Goal: Task Accomplishment & Management: Use online tool/utility

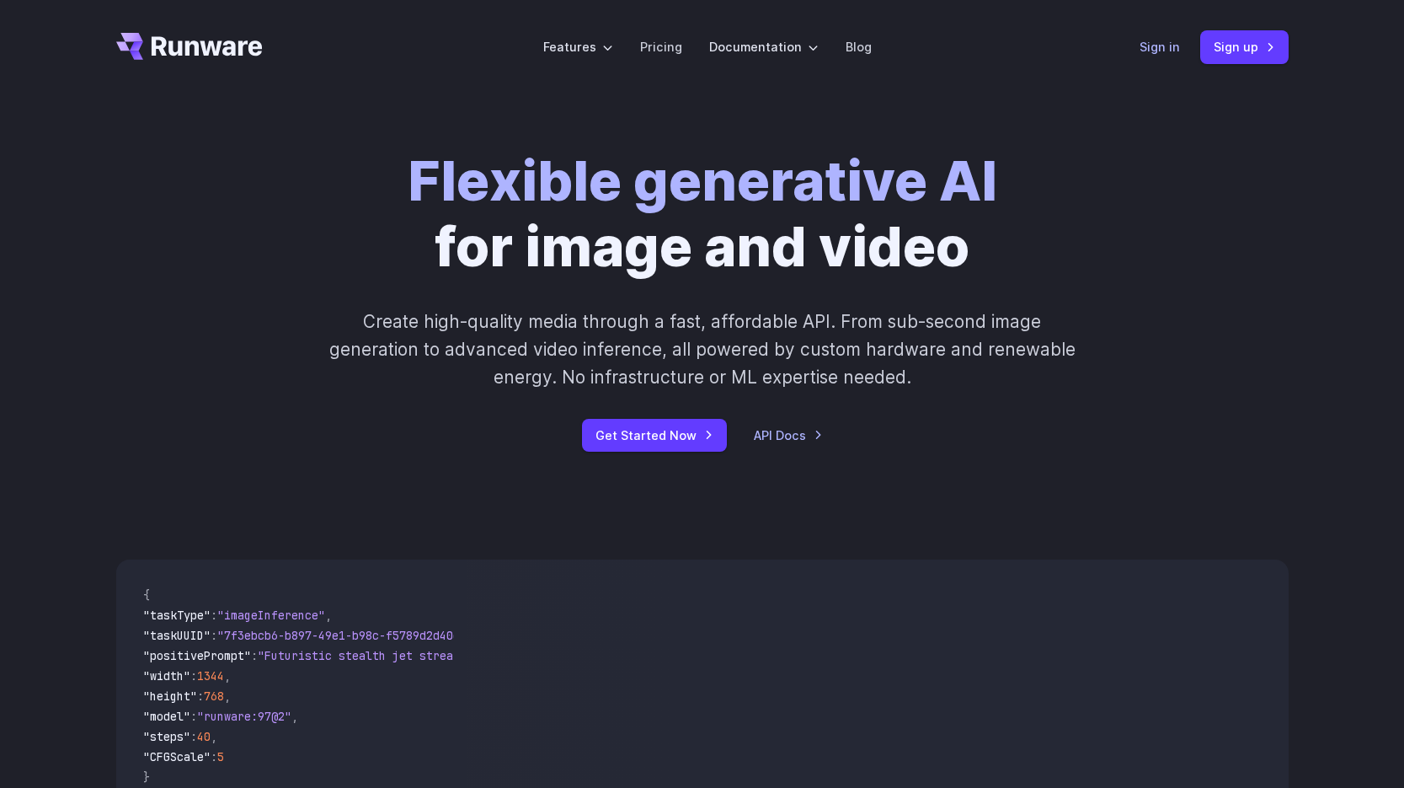
click at [1158, 49] on link "Sign in" at bounding box center [1160, 46] width 40 height 19
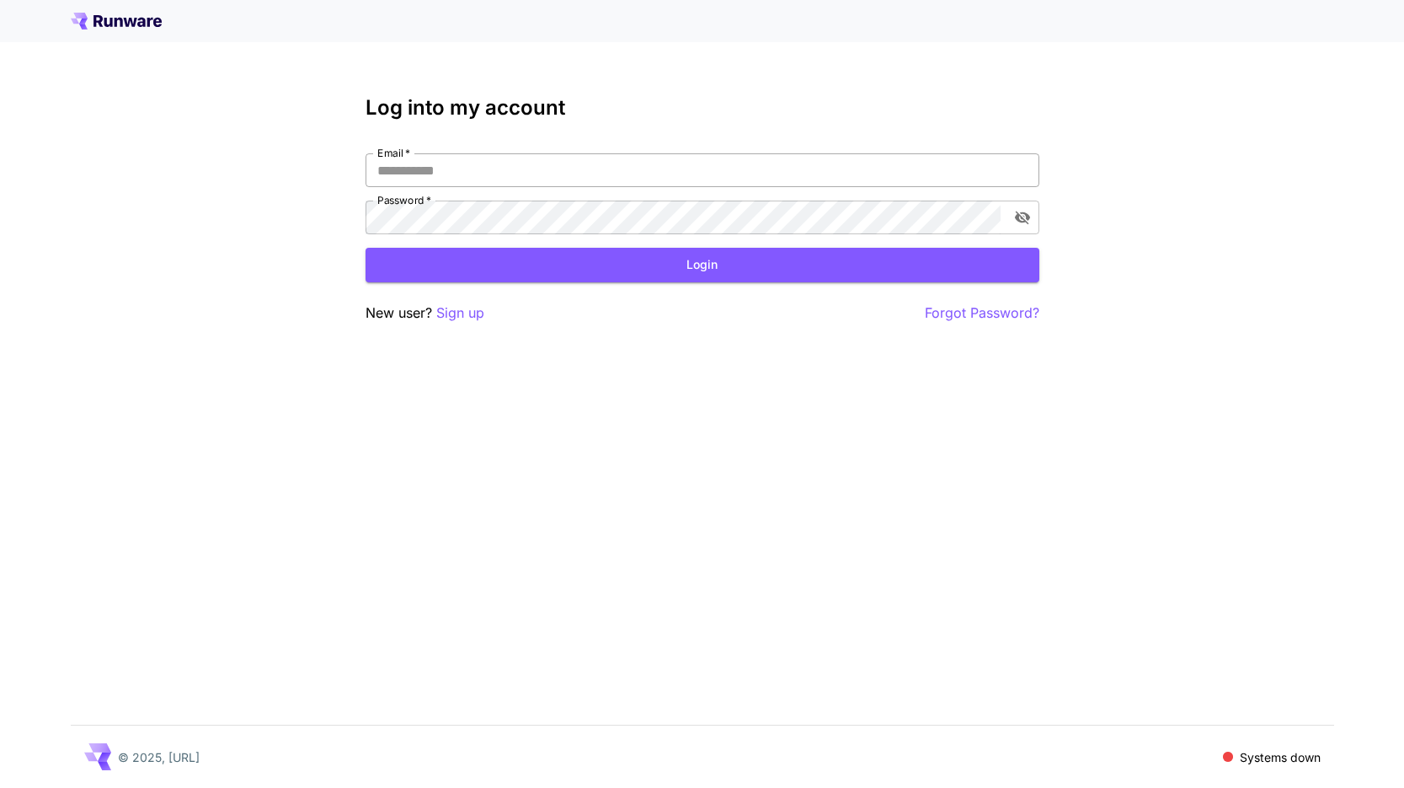
click at [618, 171] on input "Email   *" at bounding box center [703, 170] width 674 height 34
click at [453, 317] on p "Sign up" at bounding box center [460, 312] width 48 height 21
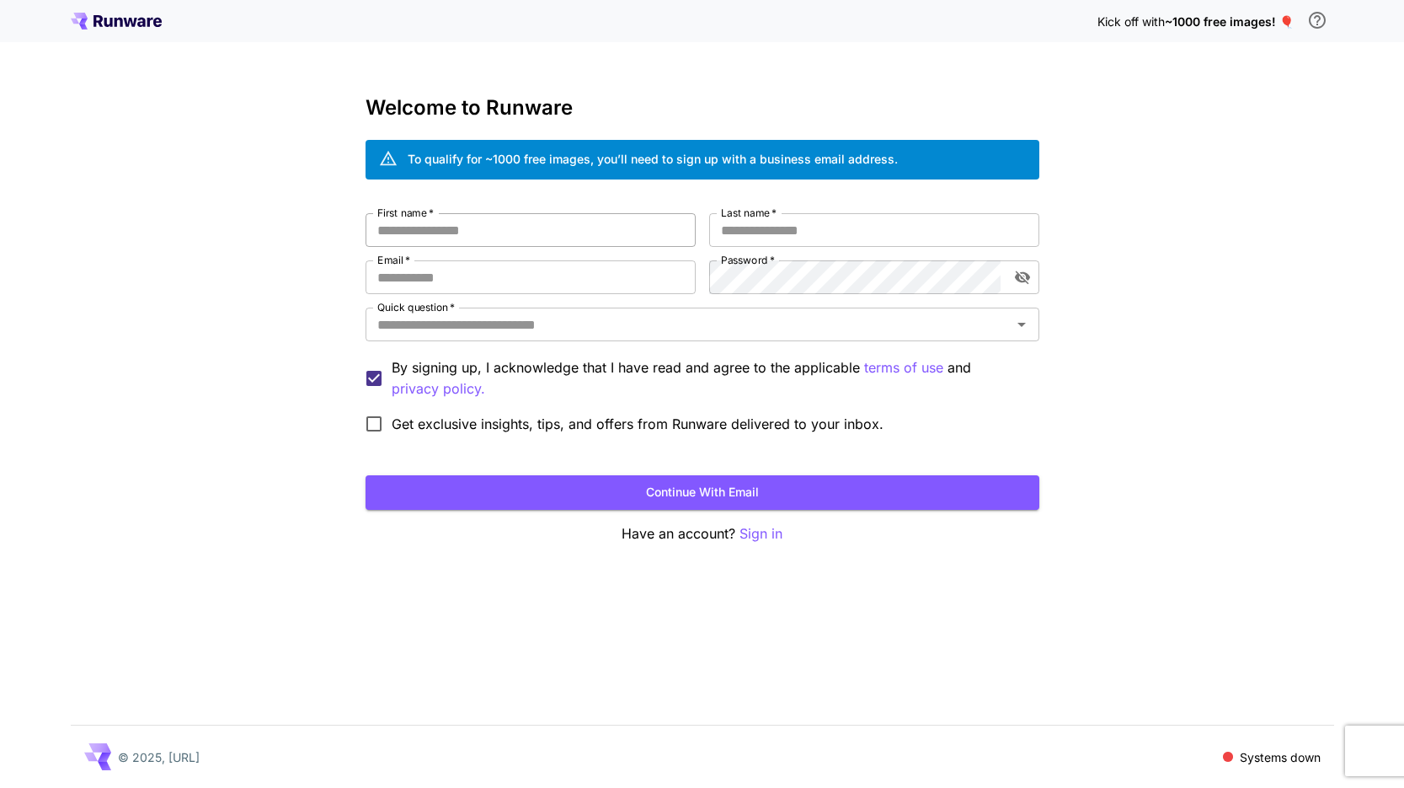
click at [468, 239] on input "First name   *" at bounding box center [531, 230] width 330 height 34
type input "*******"
type input "*****"
type input "**********"
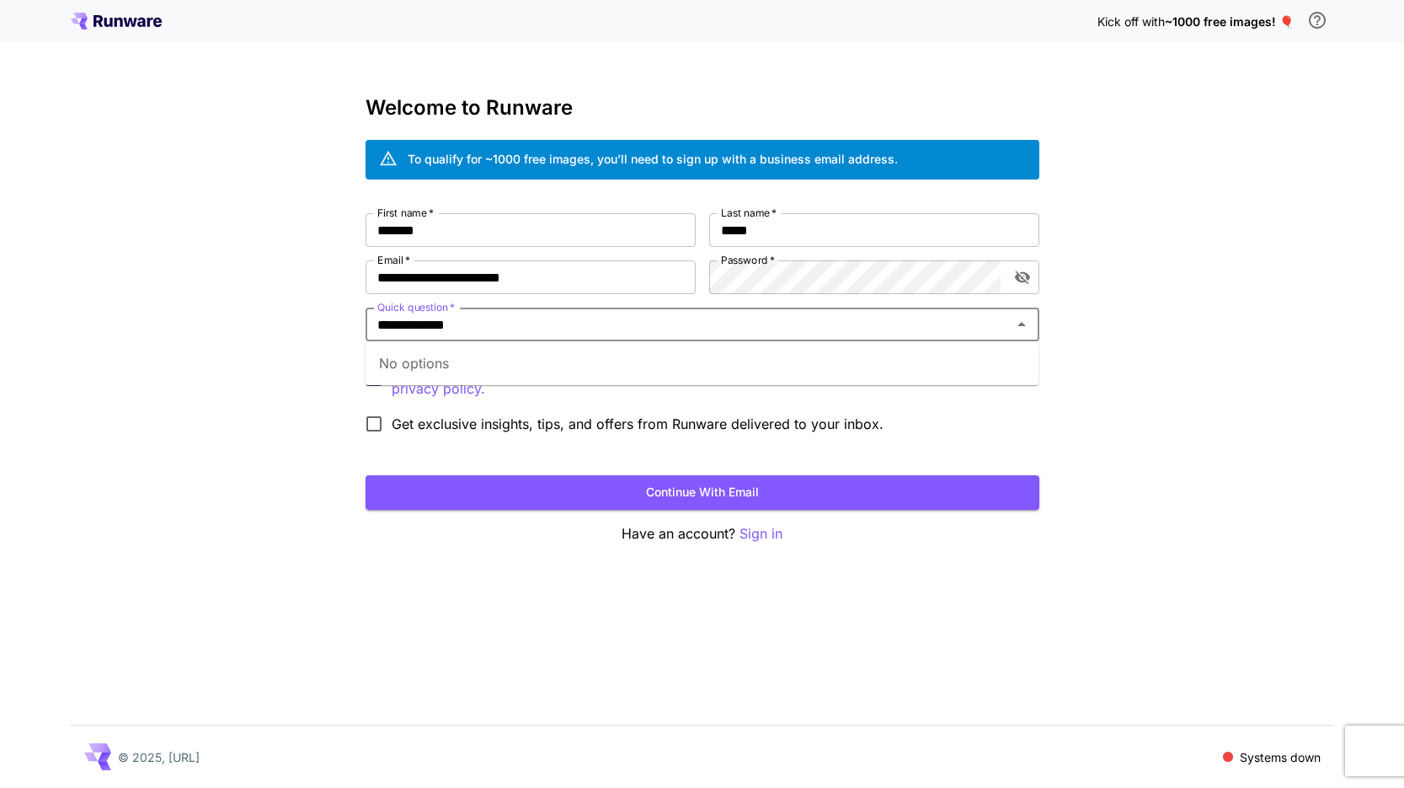
type input "**********"
click at [286, 426] on div "**********" at bounding box center [702, 394] width 1404 height 788
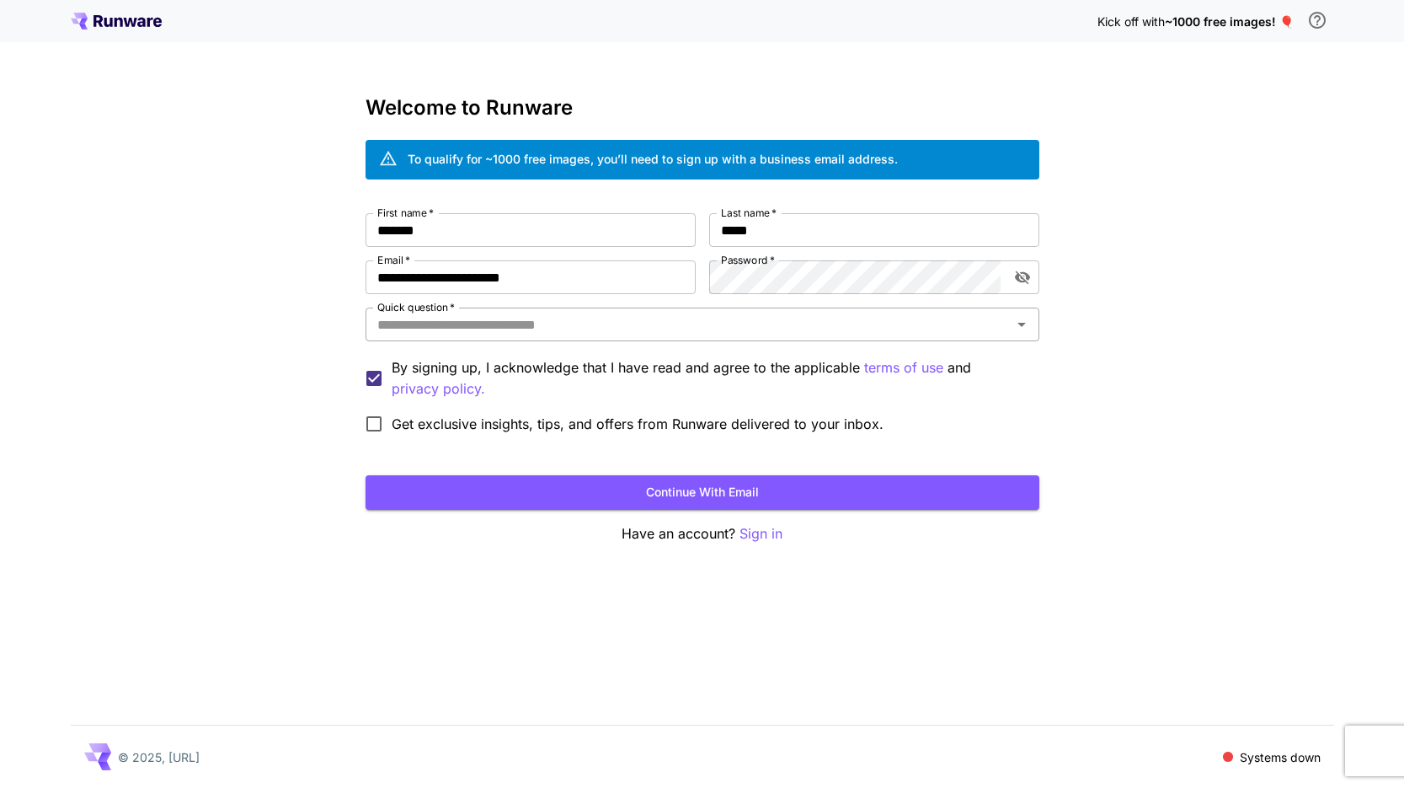
click at [446, 334] on input "Quick question   *" at bounding box center [689, 324] width 636 height 24
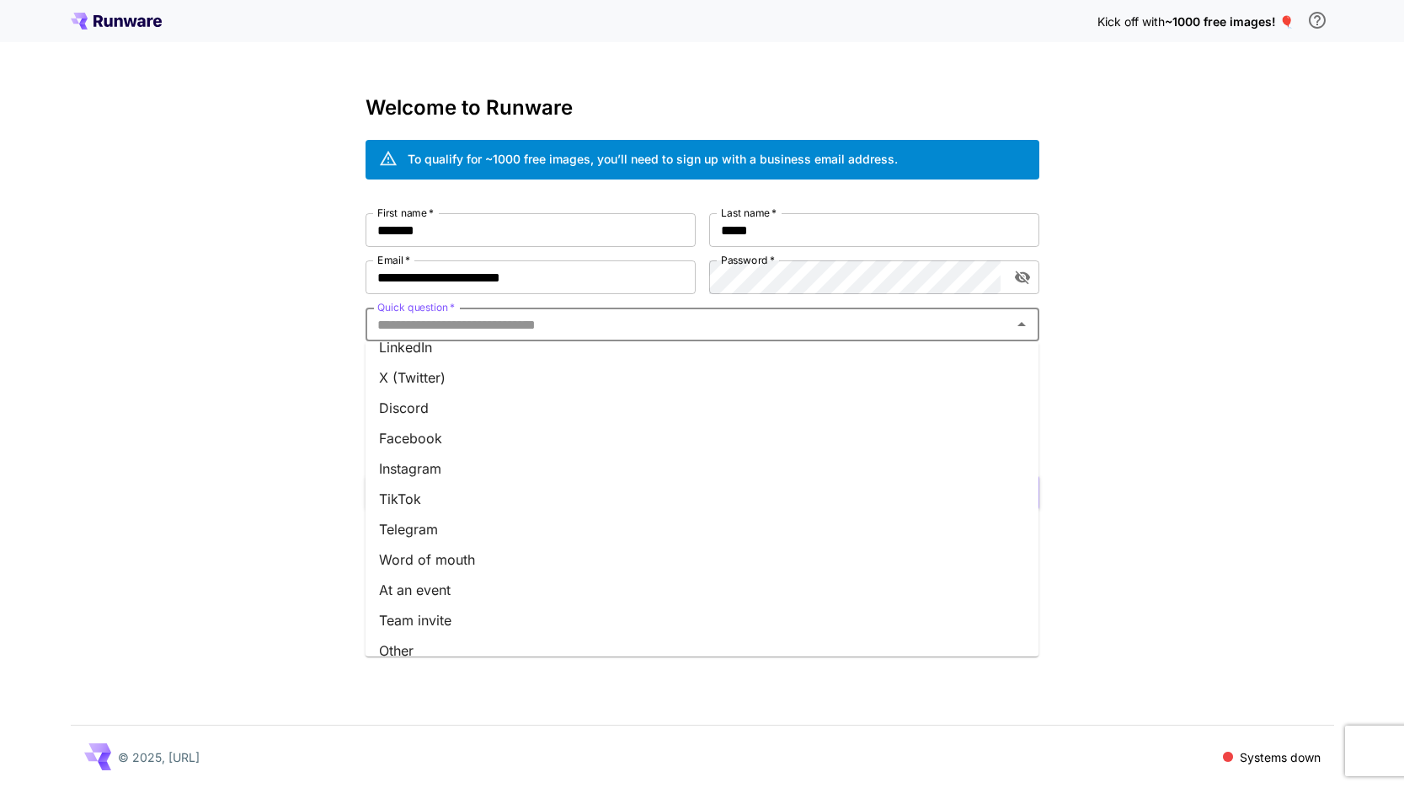
scroll to position [153, 0]
click at [461, 611] on li "Team invite" at bounding box center [703, 604] width 674 height 30
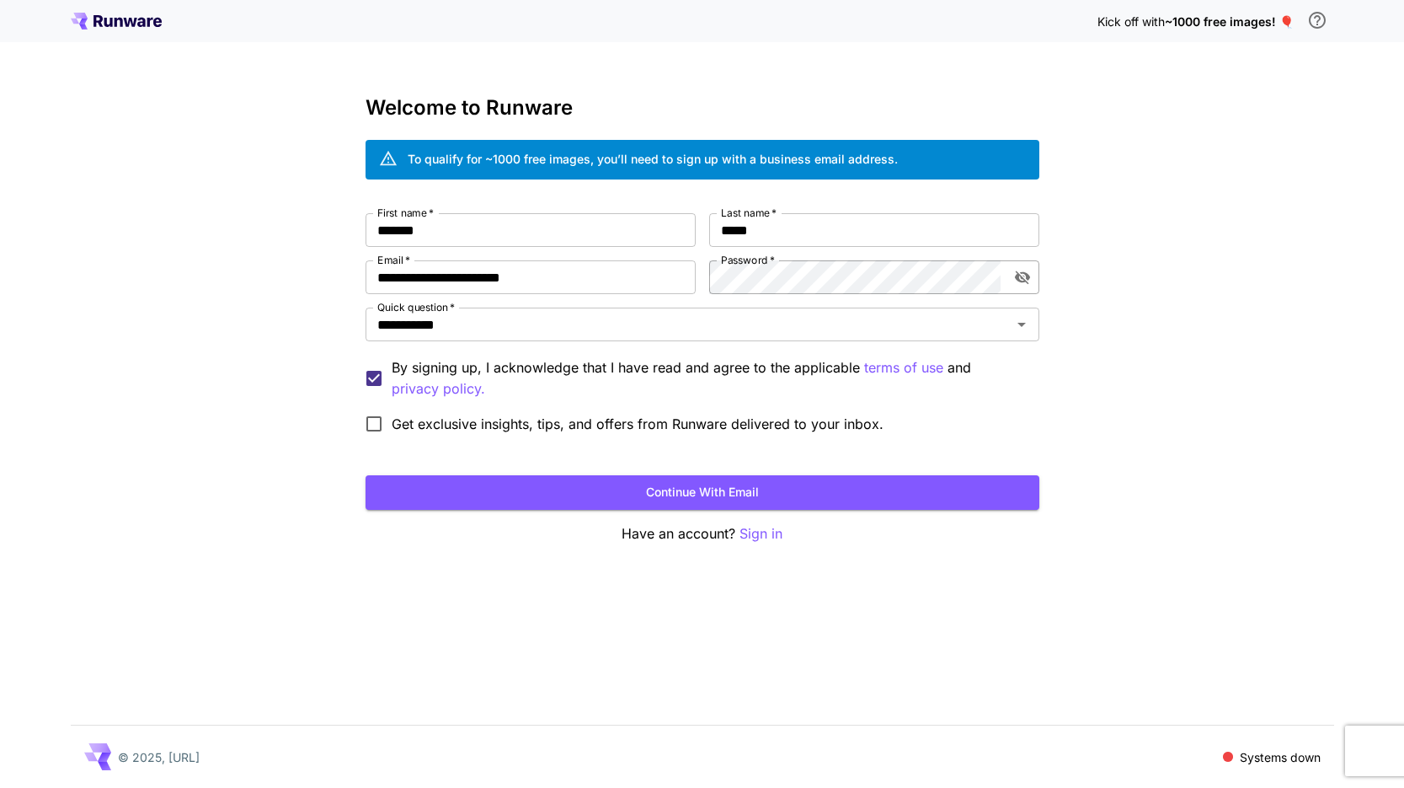
click at [1014, 278] on icon "toggle password visibility" at bounding box center [1022, 277] width 17 height 17
click at [699, 493] on button "Continue with email" at bounding box center [703, 492] width 674 height 35
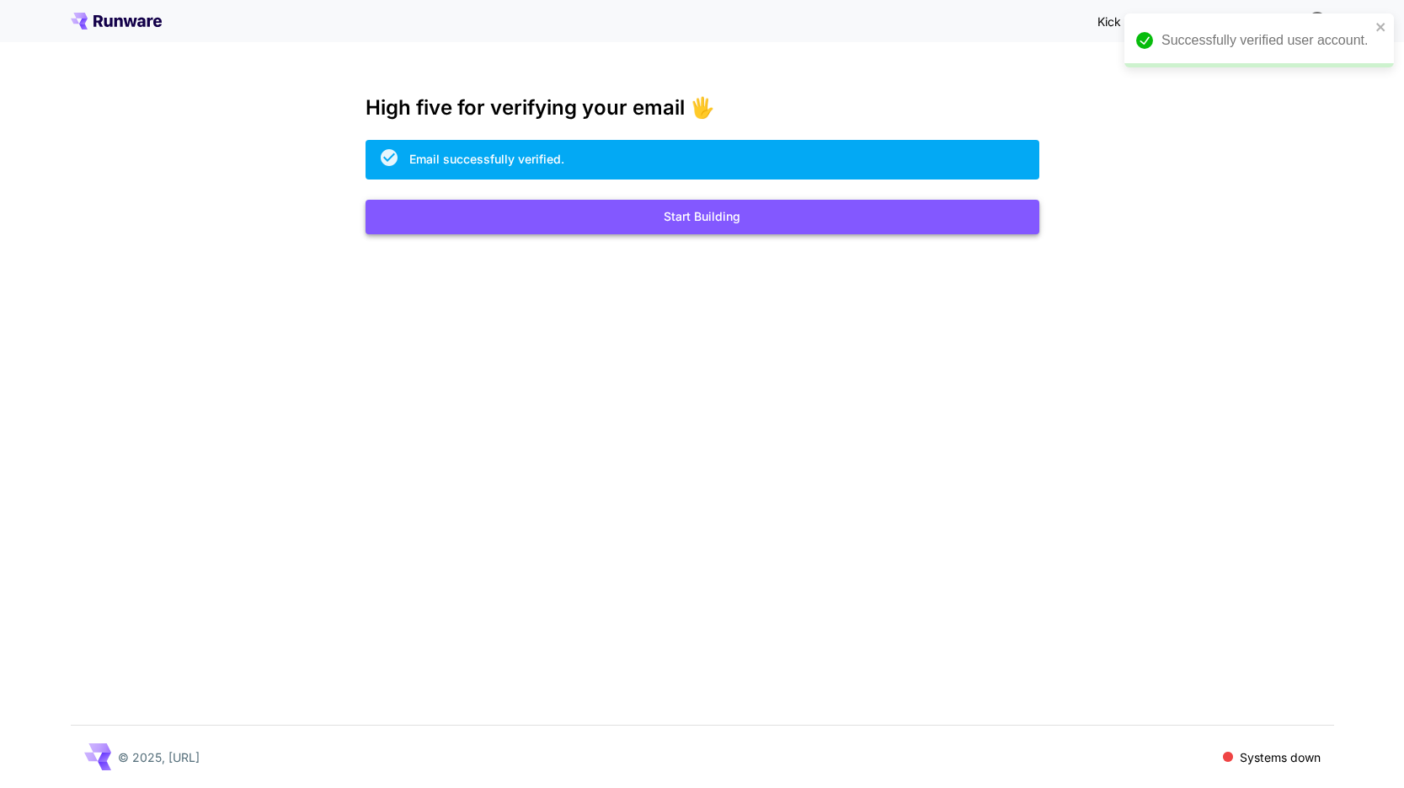
click at [718, 217] on button "Start Building" at bounding box center [703, 217] width 674 height 35
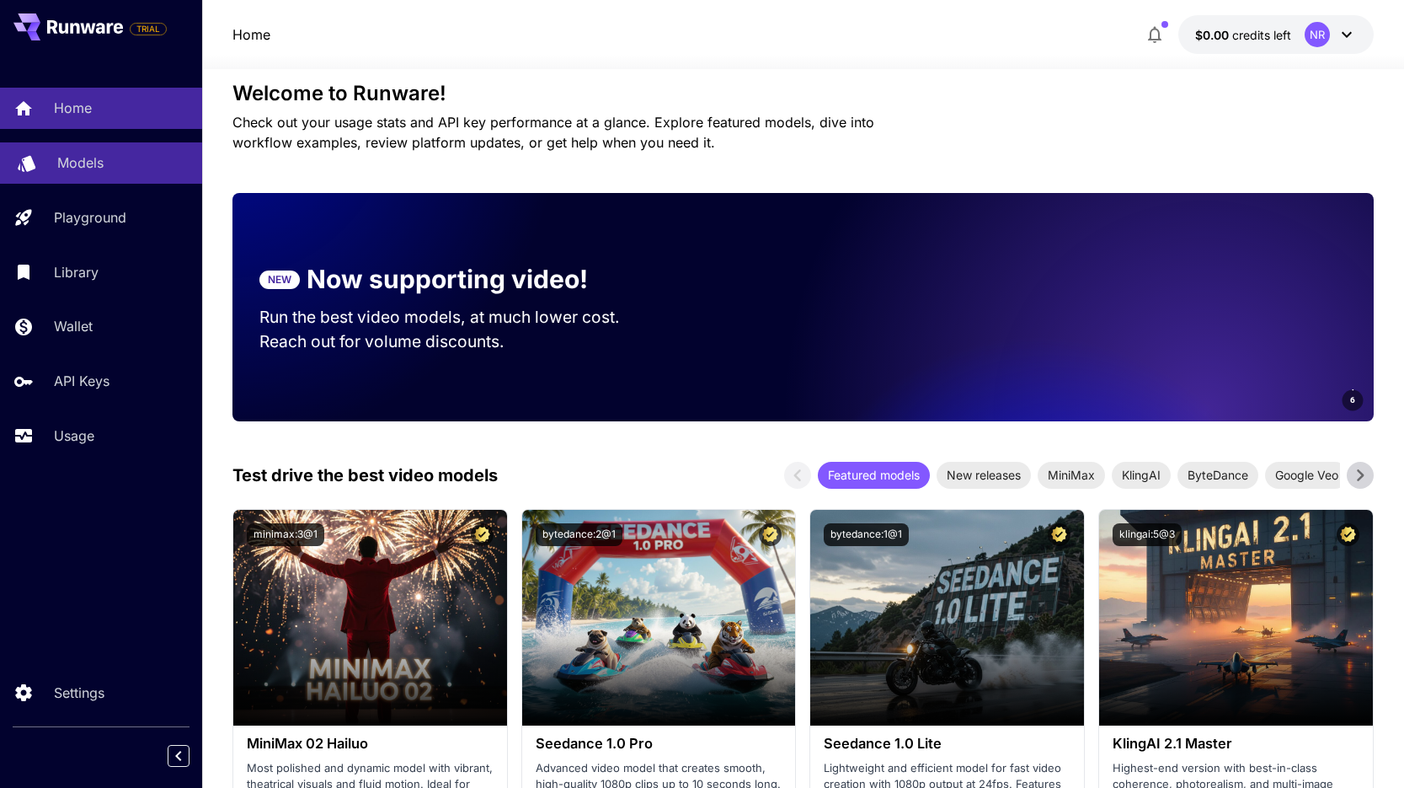
scroll to position [159, 0]
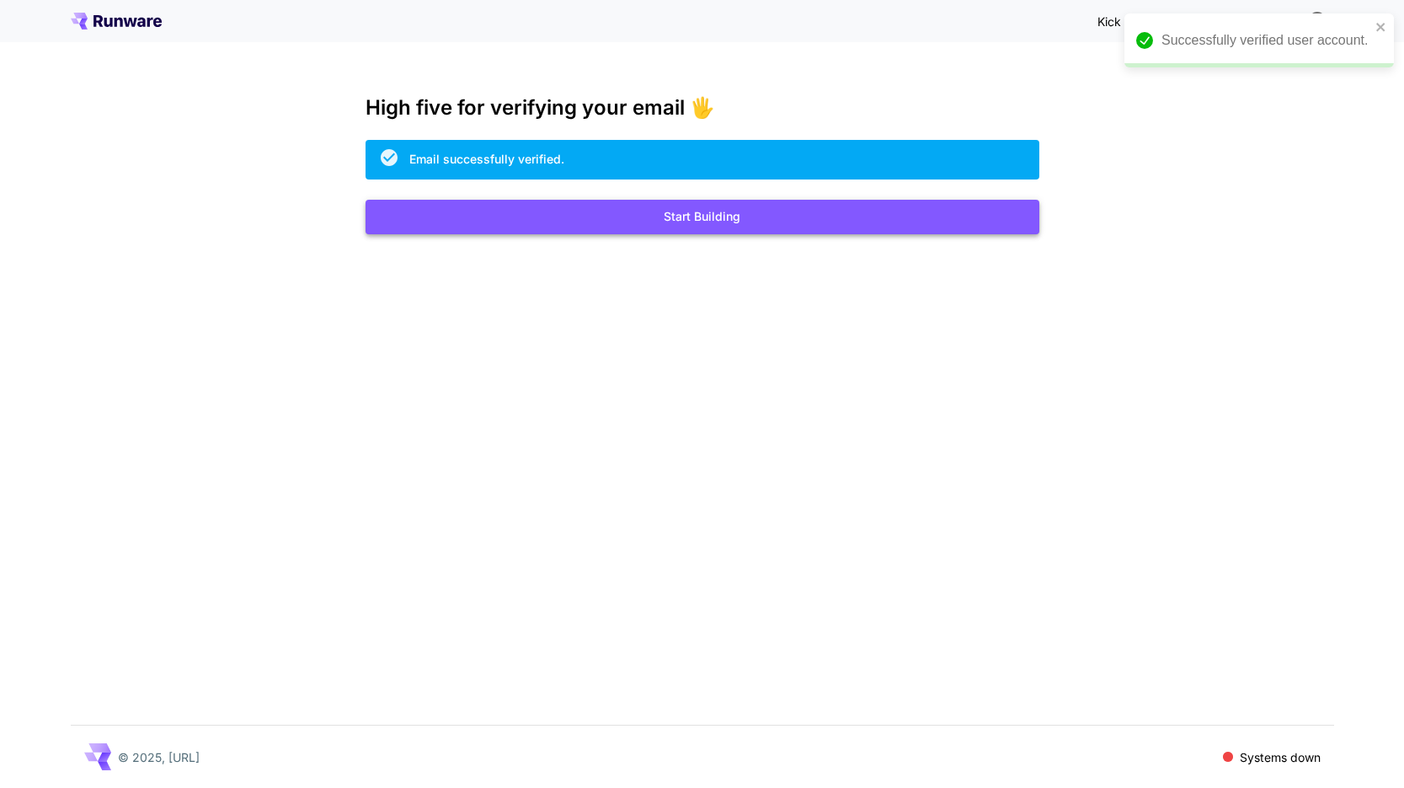
click at [678, 232] on button "Start Building" at bounding box center [703, 217] width 674 height 35
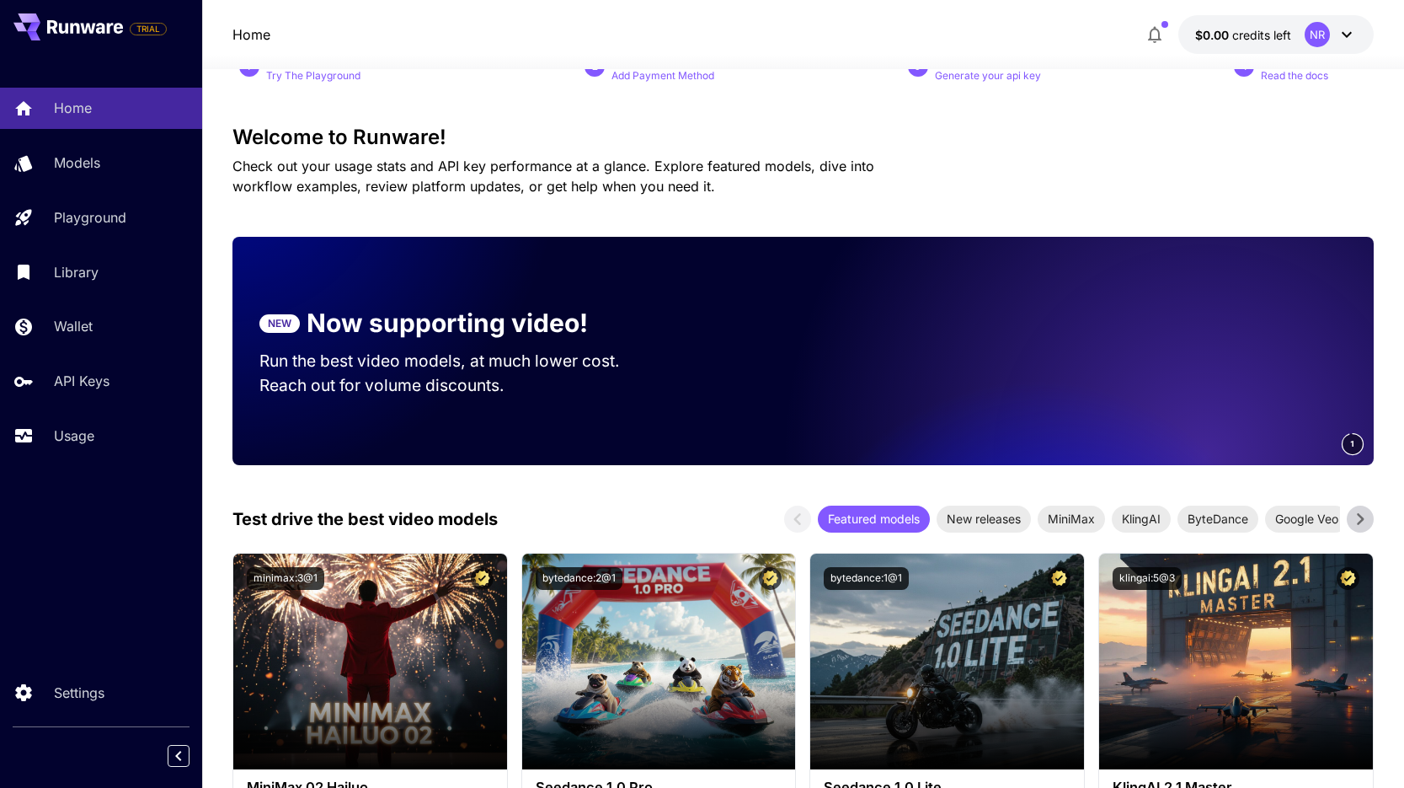
click at [391, 149] on h3 "Welcome to Runware!" at bounding box center [803, 137] width 1142 height 24
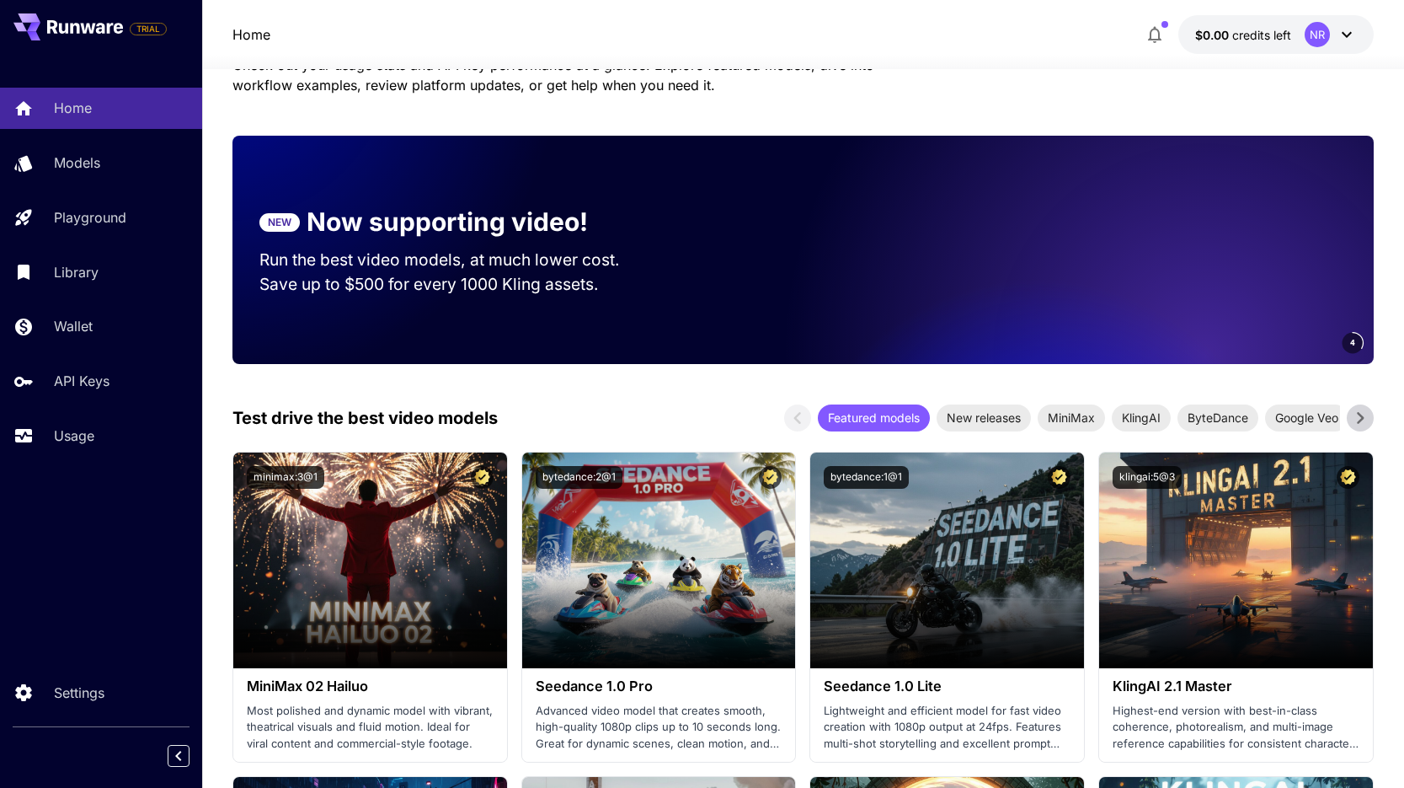
click at [1312, 14] on div "Home $0.00 credits left NR" at bounding box center [803, 34] width 1202 height 69
click at [1318, 29] on div "NR" at bounding box center [1317, 34] width 25 height 25
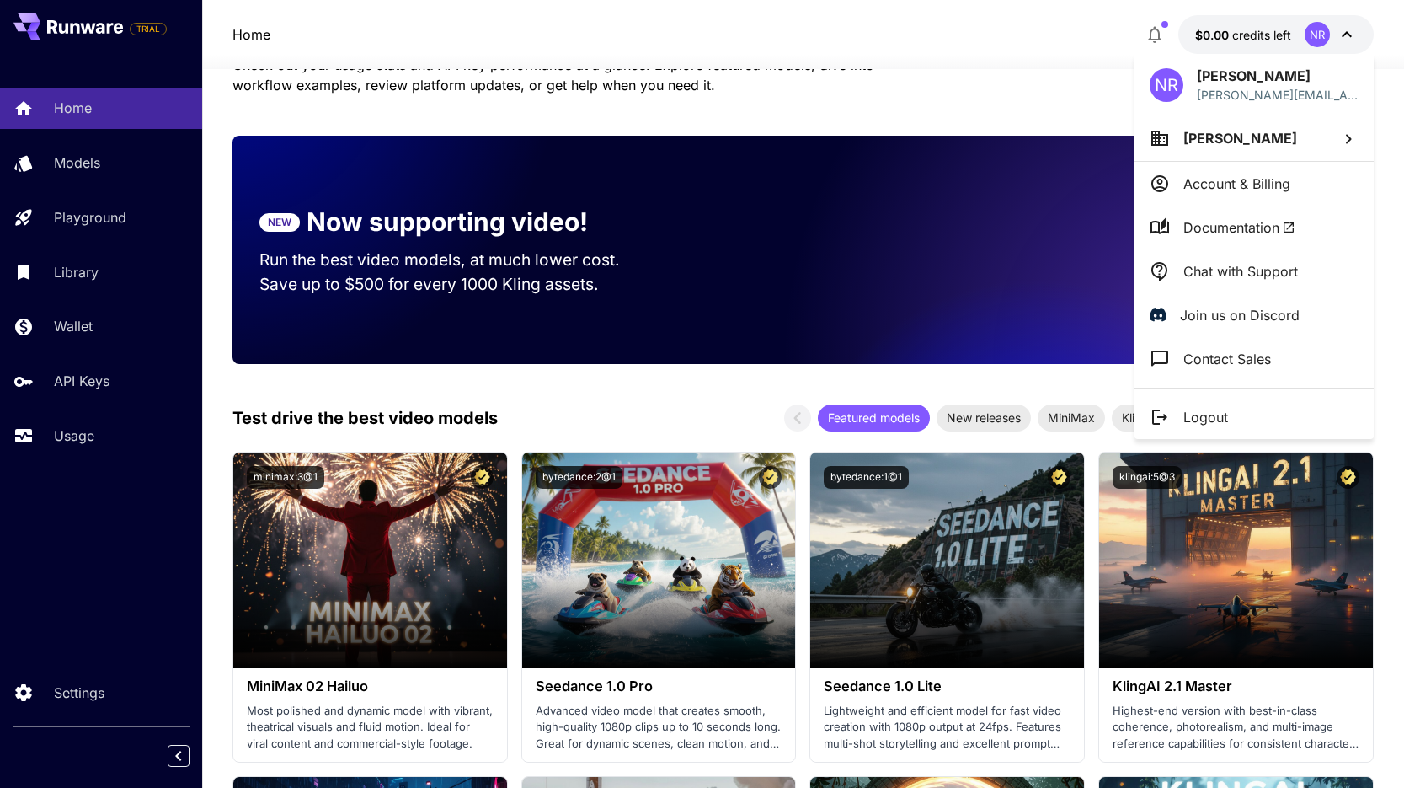
click at [964, 82] on div at bounding box center [702, 394] width 1404 height 788
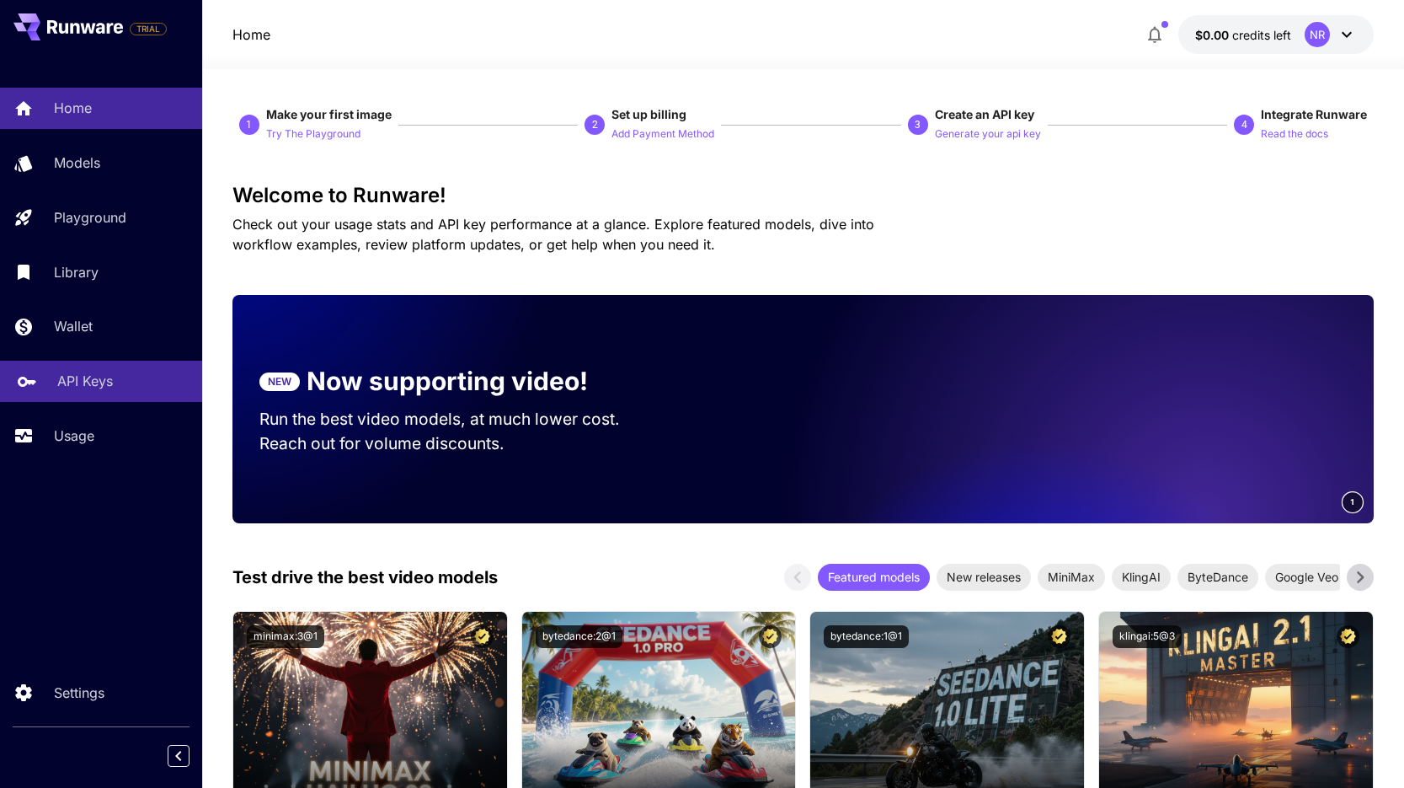
click at [96, 378] on p "API Keys" at bounding box center [85, 381] width 56 height 20
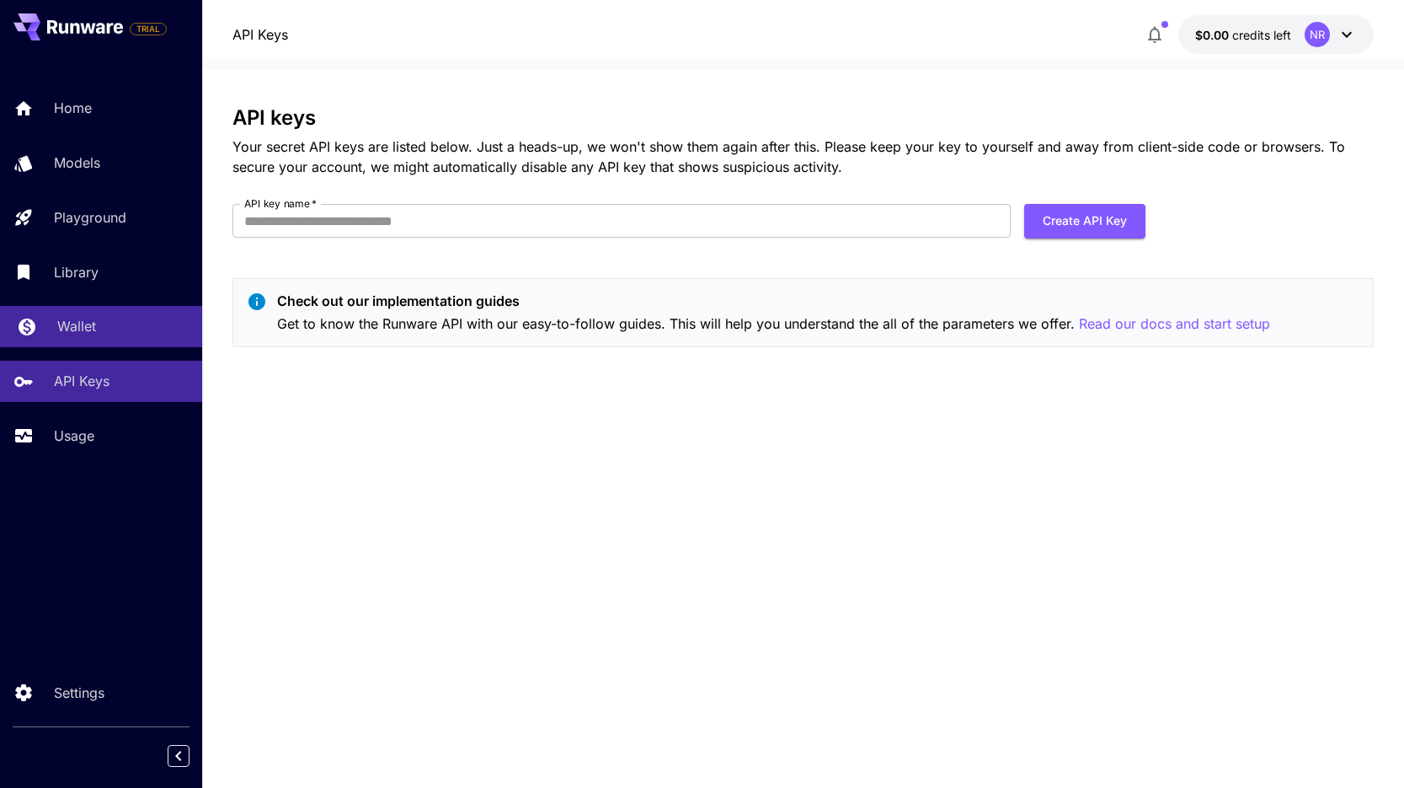
click at [89, 336] on p "Wallet" at bounding box center [76, 326] width 39 height 20
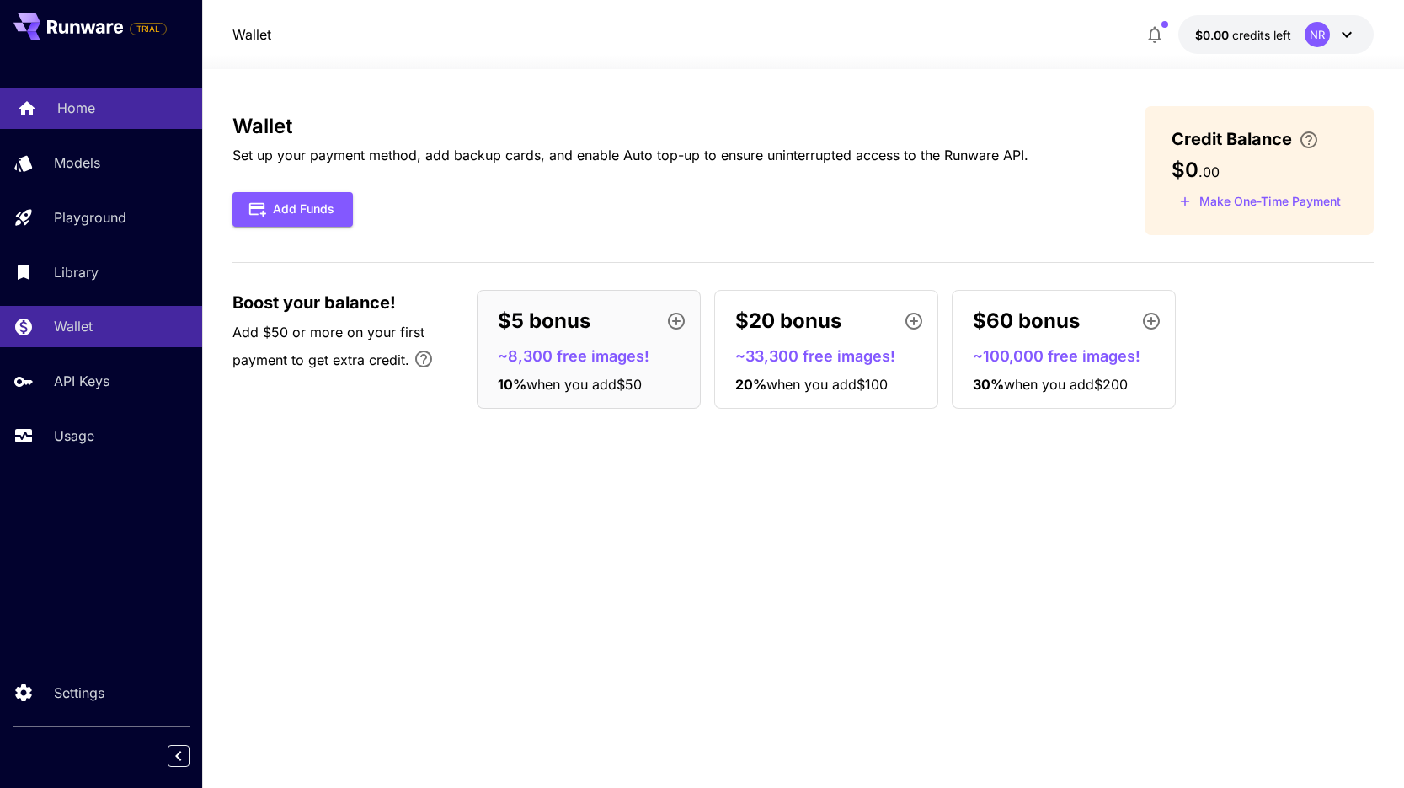
click at [94, 105] on div "Home" at bounding box center [122, 108] width 131 height 20
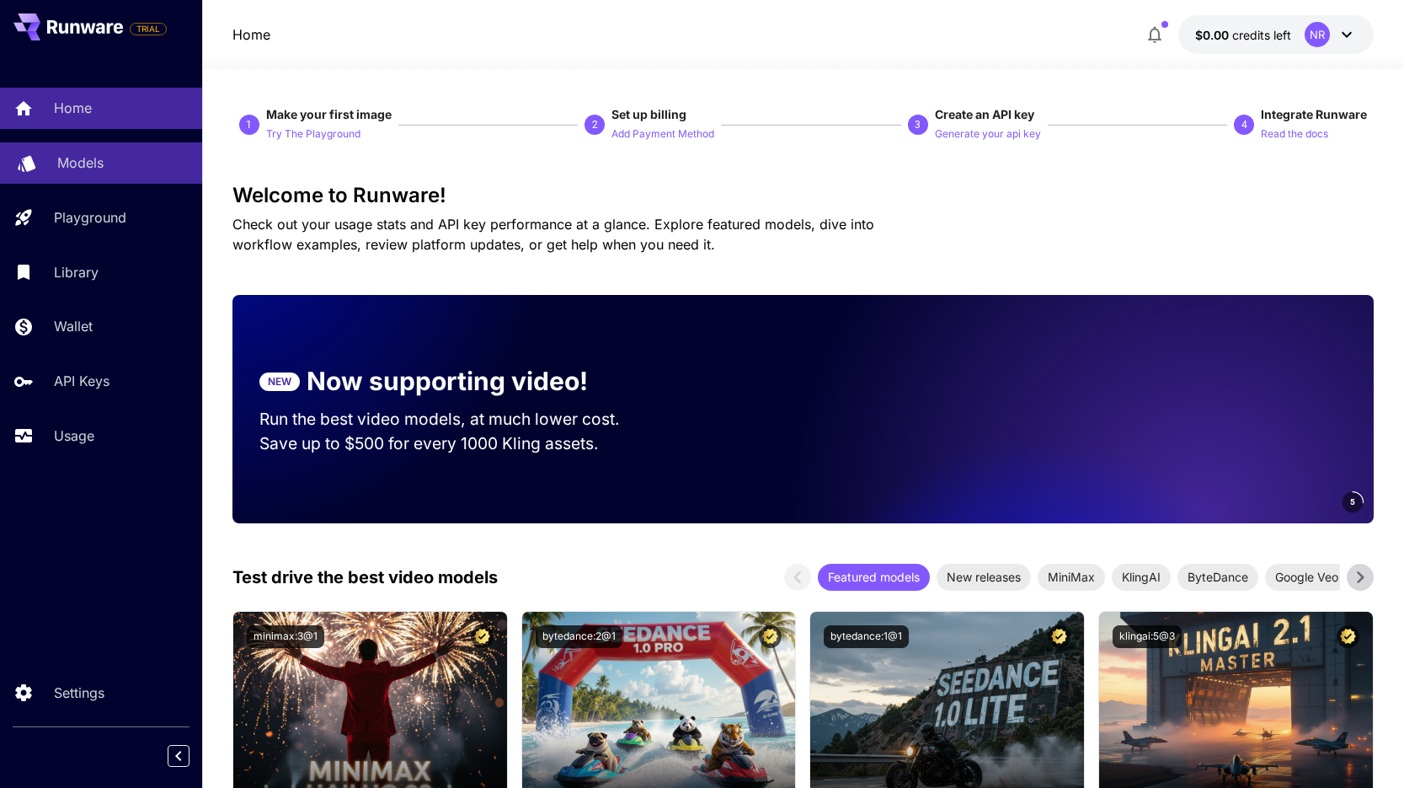
click at [97, 175] on link "Models" at bounding box center [101, 162] width 202 height 41
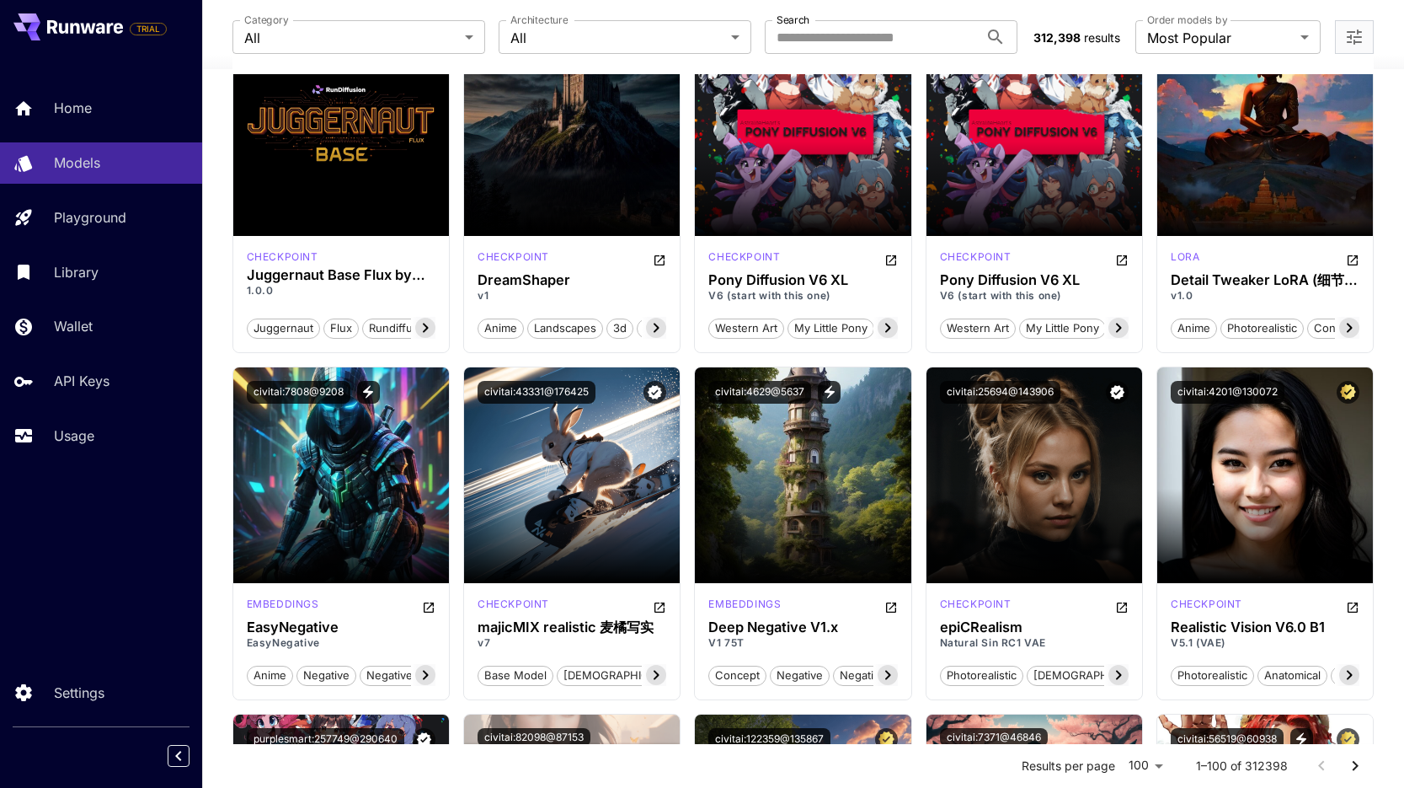
scroll to position [1560, 0]
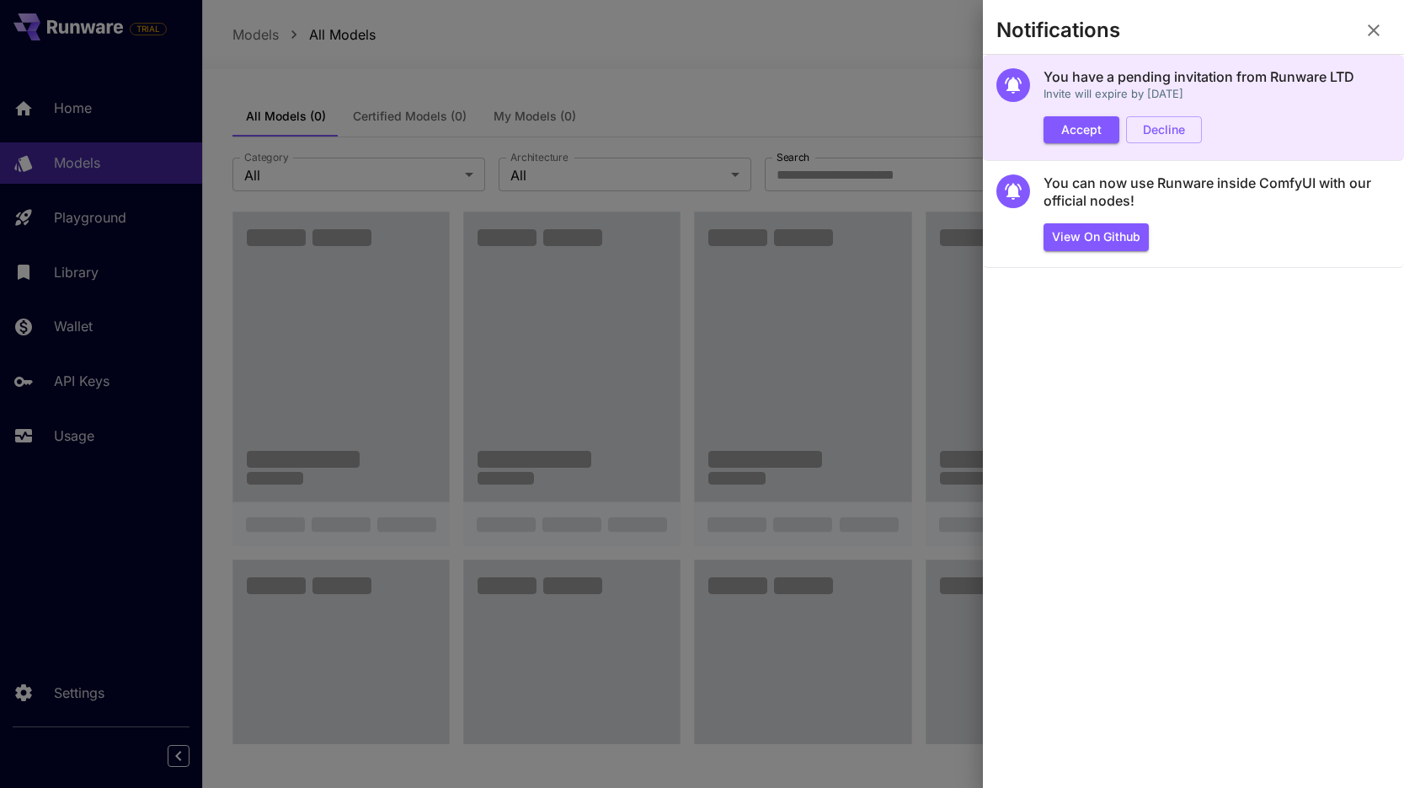
scroll to position [921, 0]
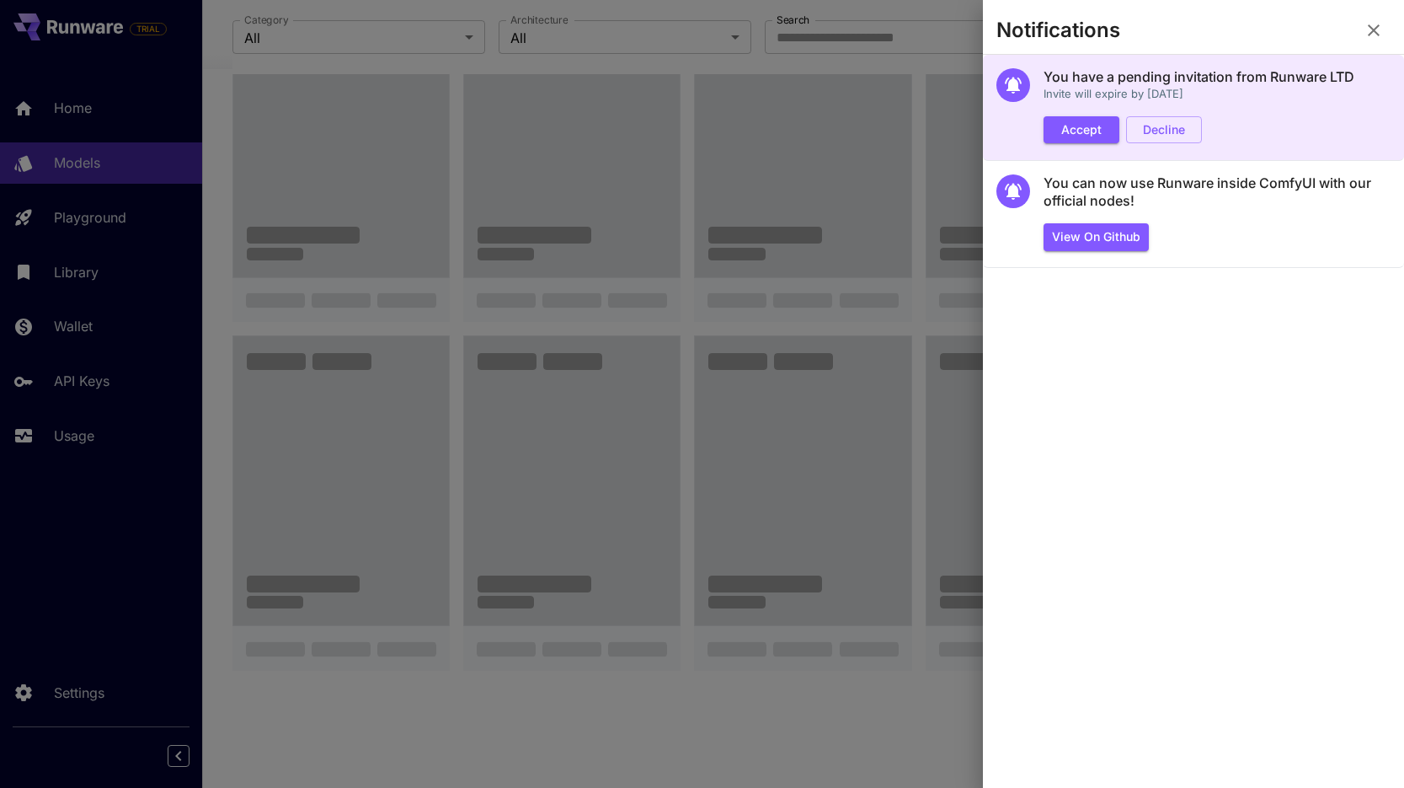
click at [1067, 143] on section "You have a pending invitation from Runware LTD Invite will expire by [DATE] Acc…" at bounding box center [1193, 108] width 421 height 106
click at [1071, 135] on button "Accept" at bounding box center [1082, 130] width 76 height 28
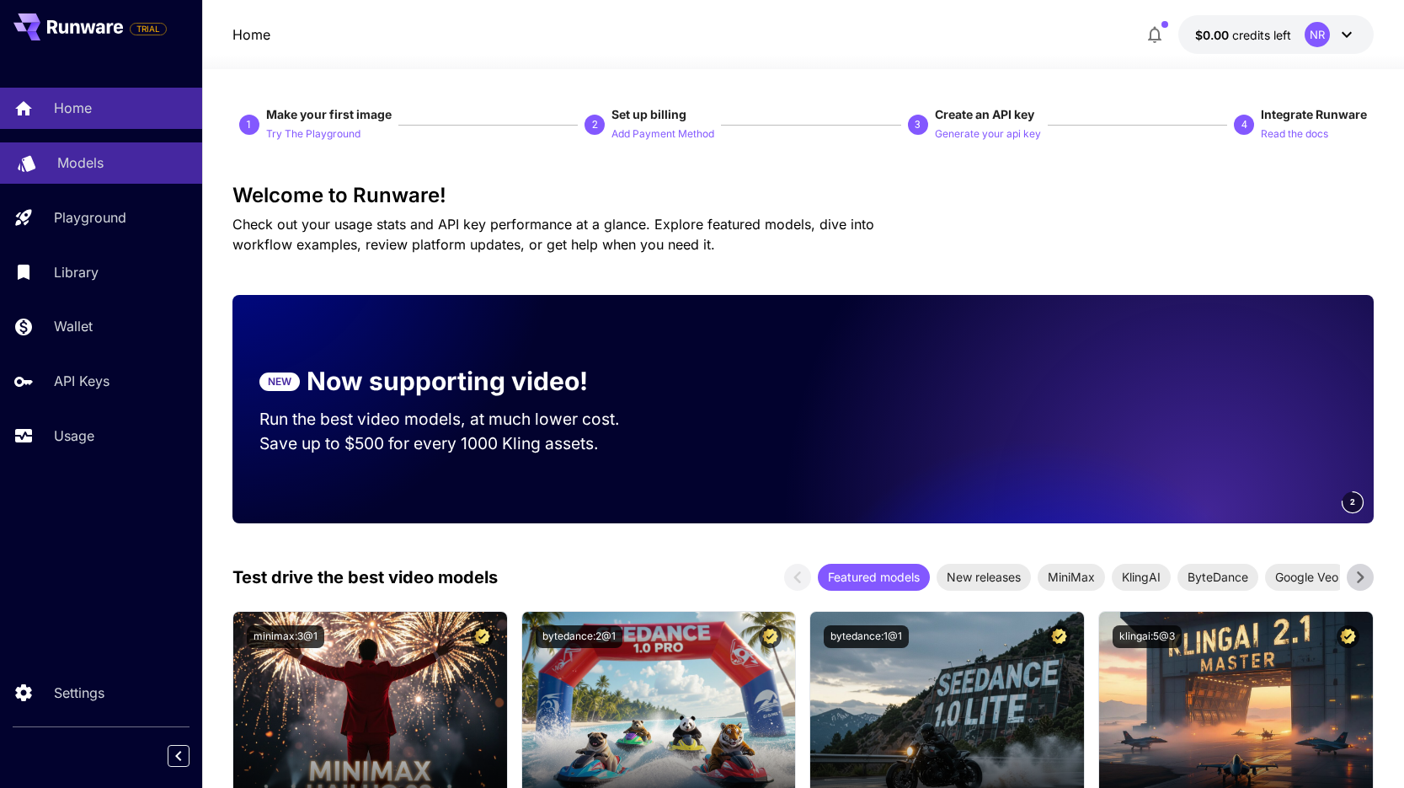
click at [120, 155] on div "Models" at bounding box center [122, 162] width 131 height 20
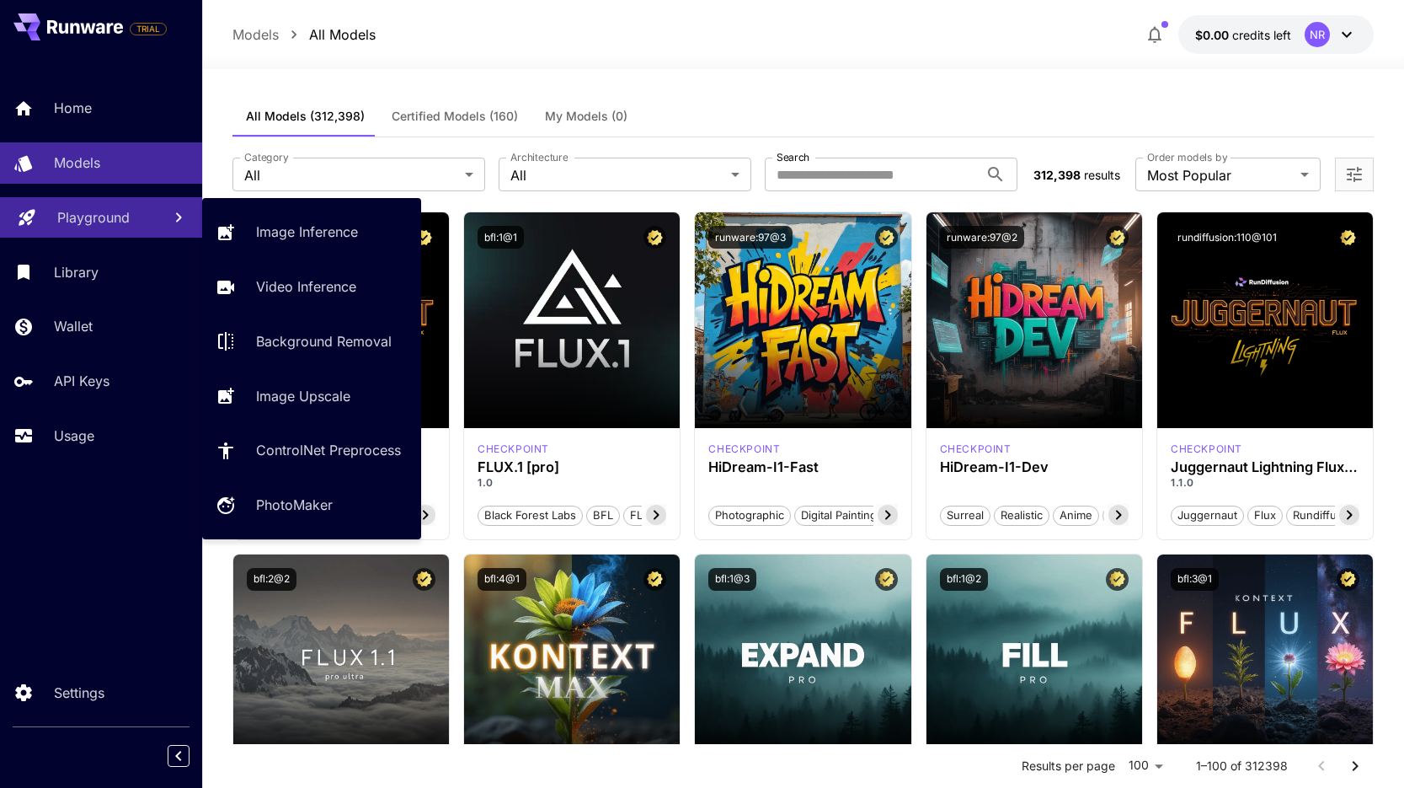
click at [114, 203] on link "Playground" at bounding box center [101, 217] width 202 height 41
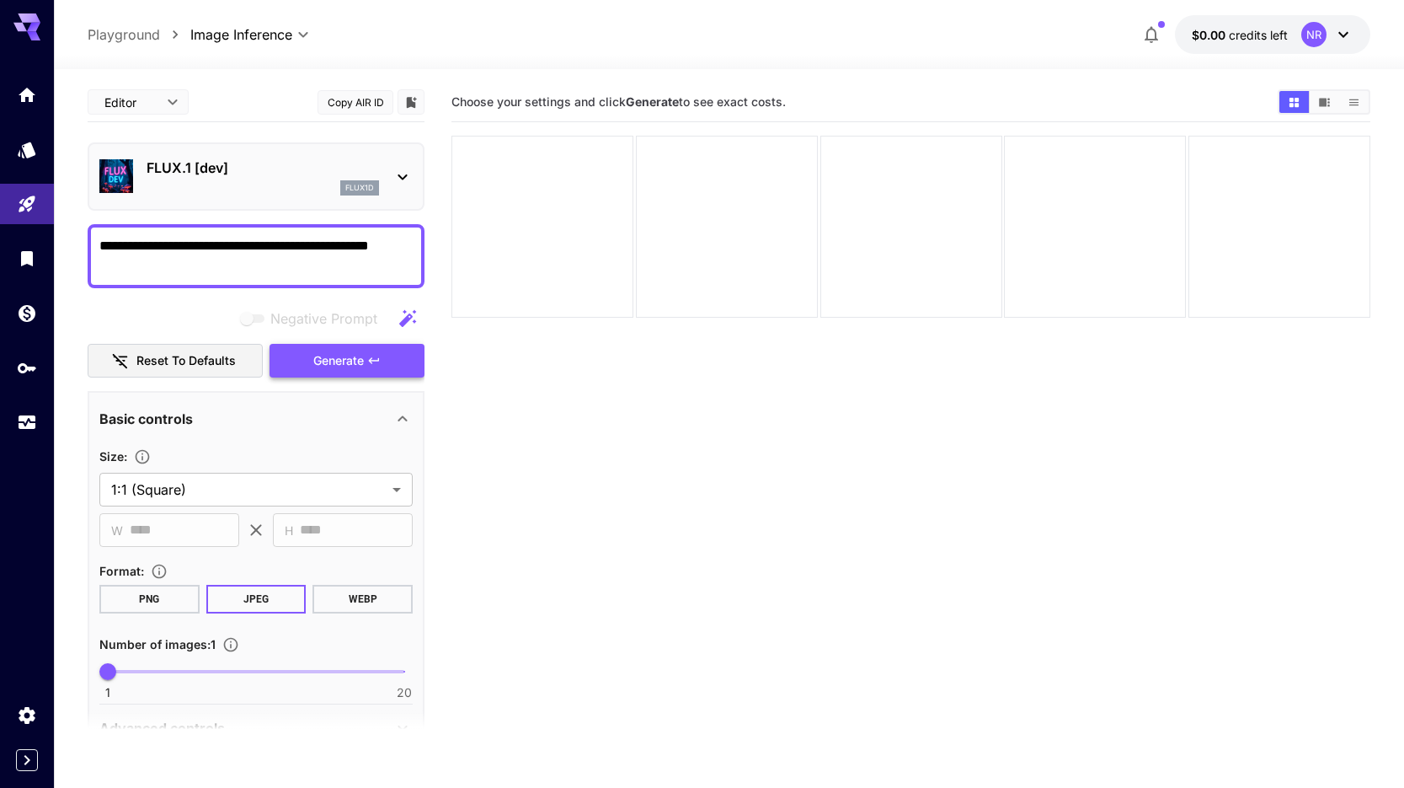
click at [356, 346] on button "Generate" at bounding box center [347, 361] width 155 height 35
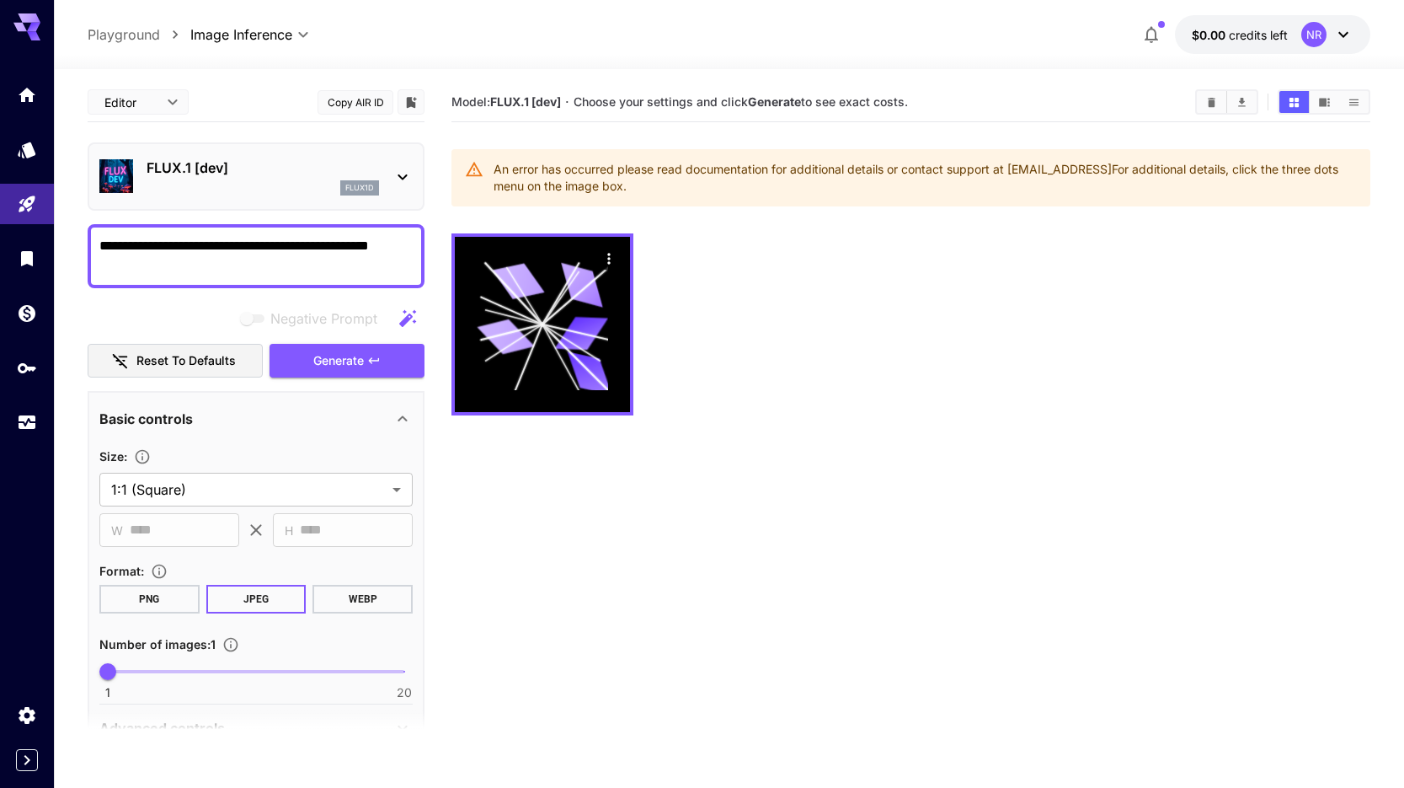
click at [184, 275] on textarea "**********" at bounding box center [255, 256] width 313 height 40
type textarea "**********"
click at [388, 180] on div "FLUX.1 [dev] flux1d" at bounding box center [255, 176] width 313 height 51
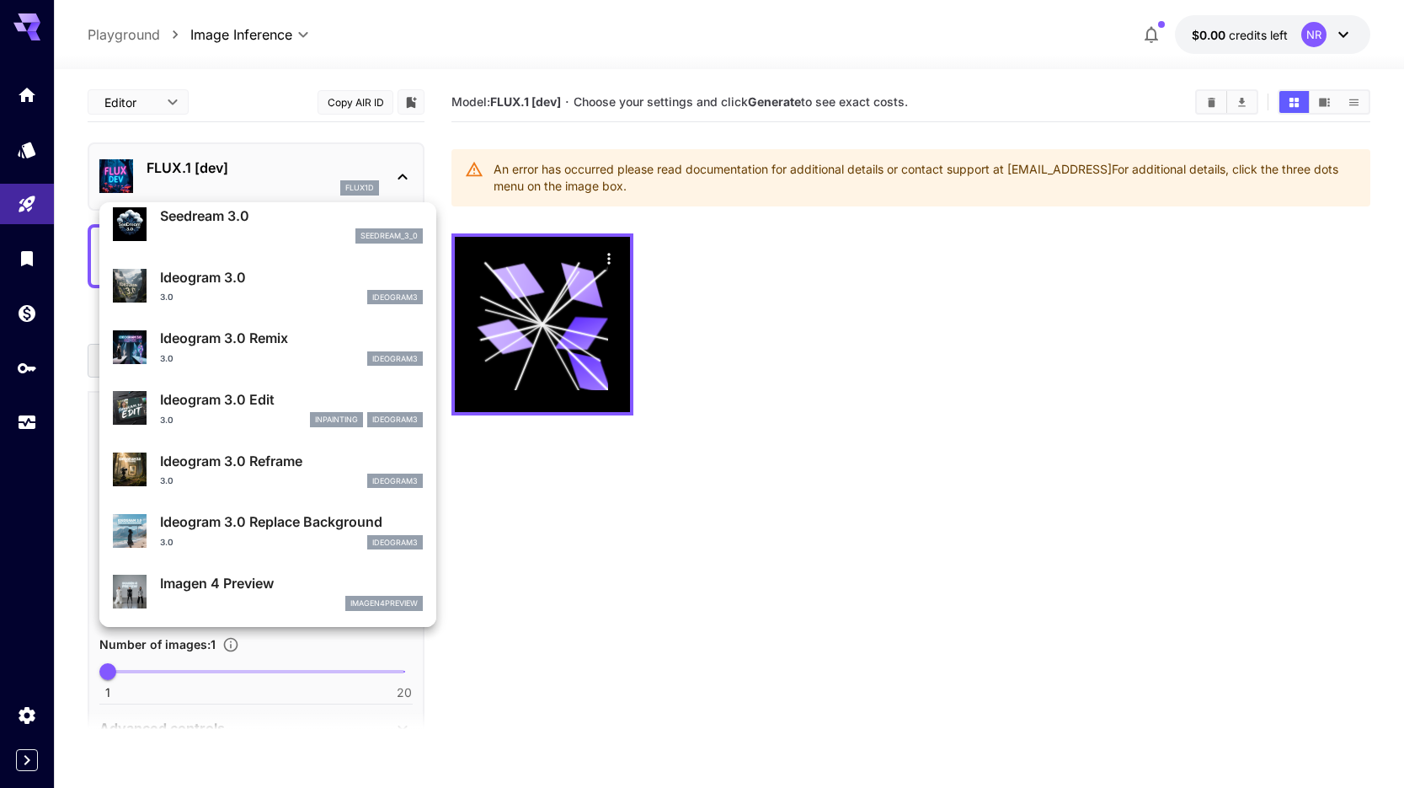
scroll to position [392, 0]
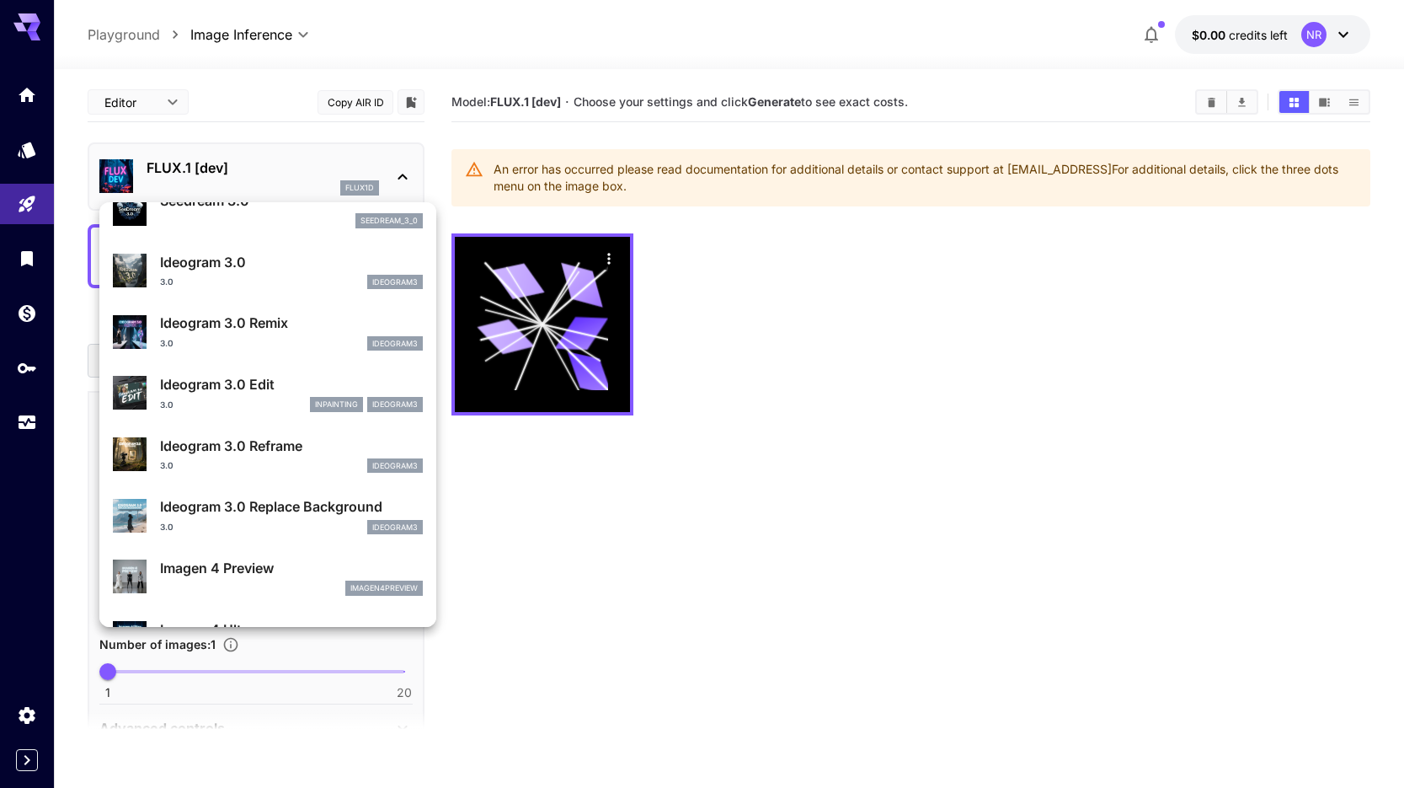
click at [600, 588] on div at bounding box center [702, 394] width 1404 height 788
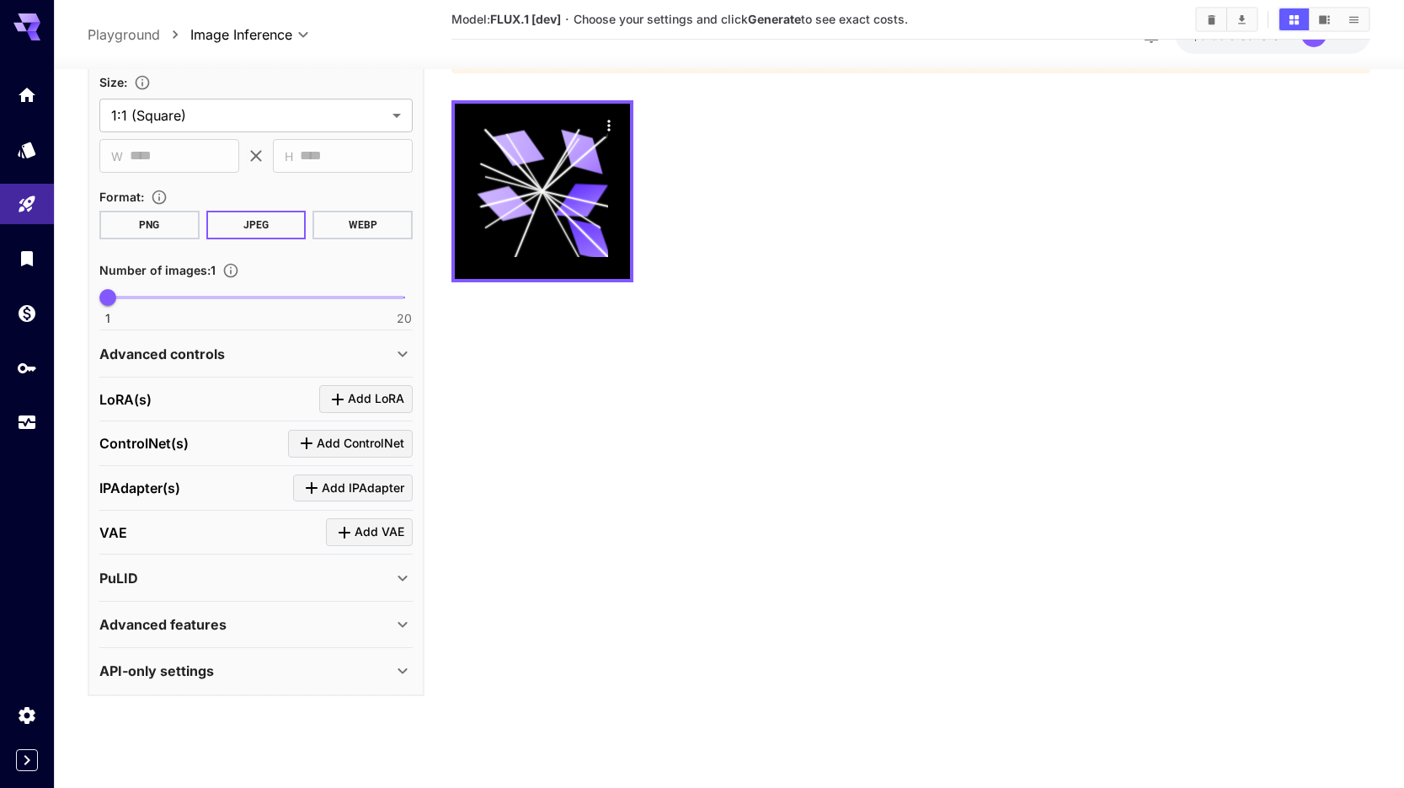
scroll to position [0, 0]
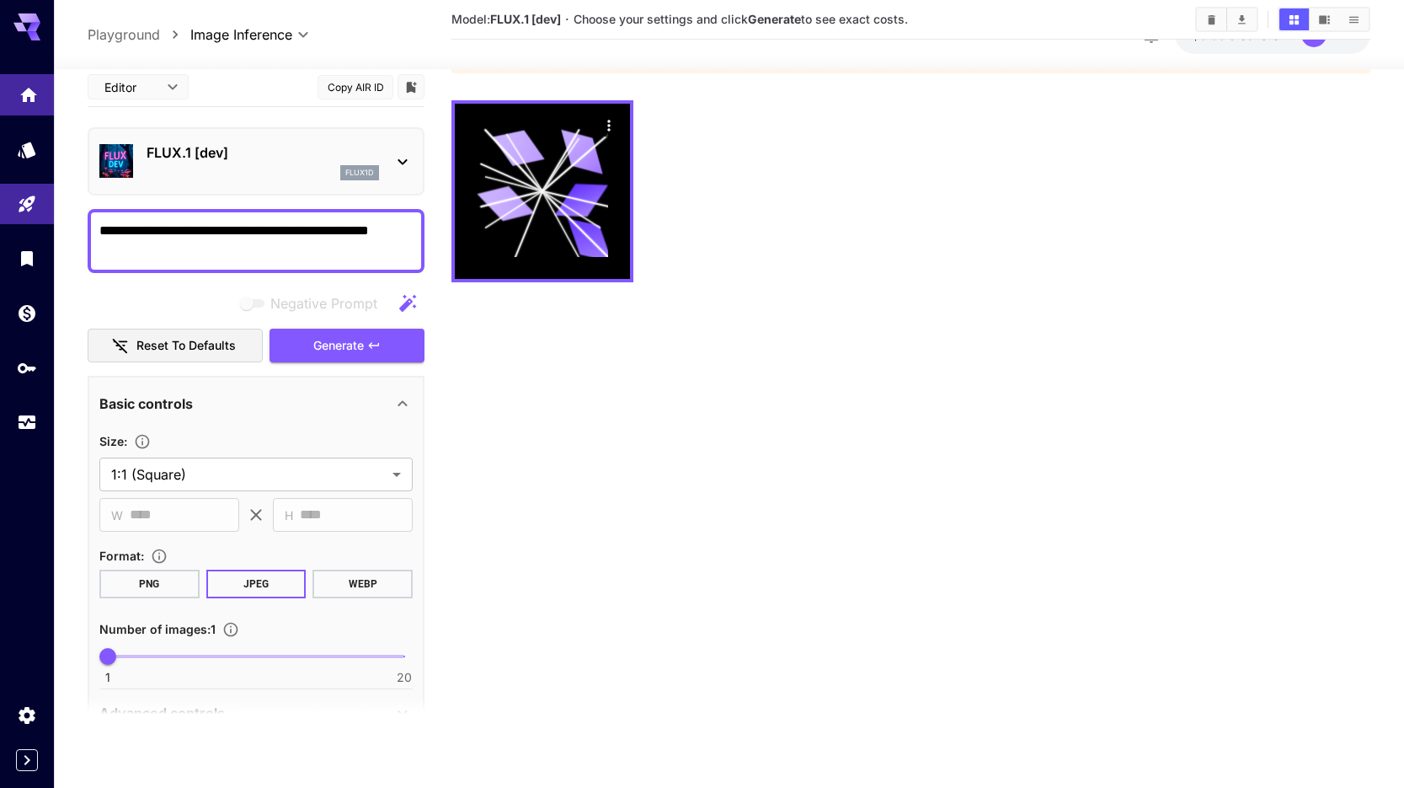
click at [21, 107] on link at bounding box center [27, 94] width 54 height 41
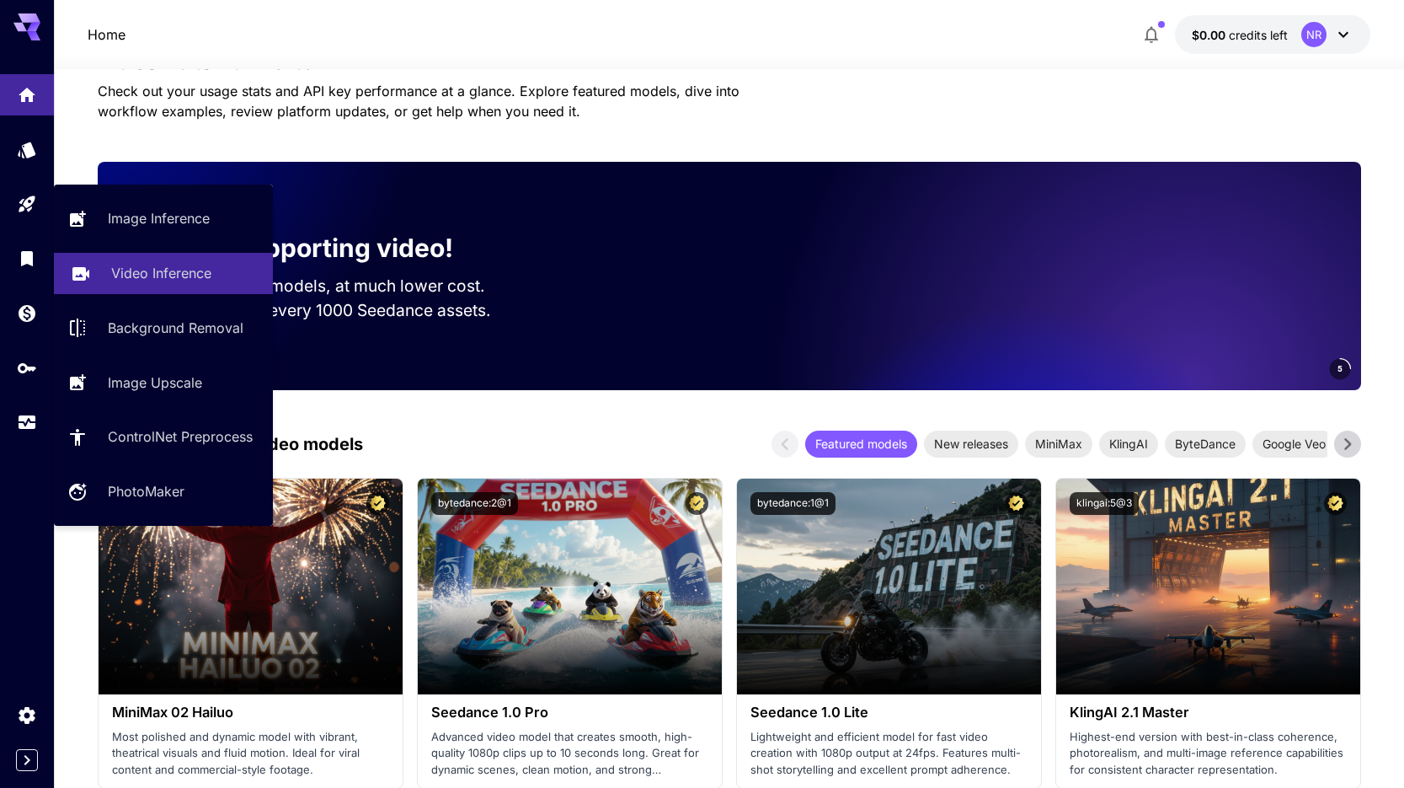
click at [152, 272] on p "Video Inference" at bounding box center [161, 273] width 100 height 20
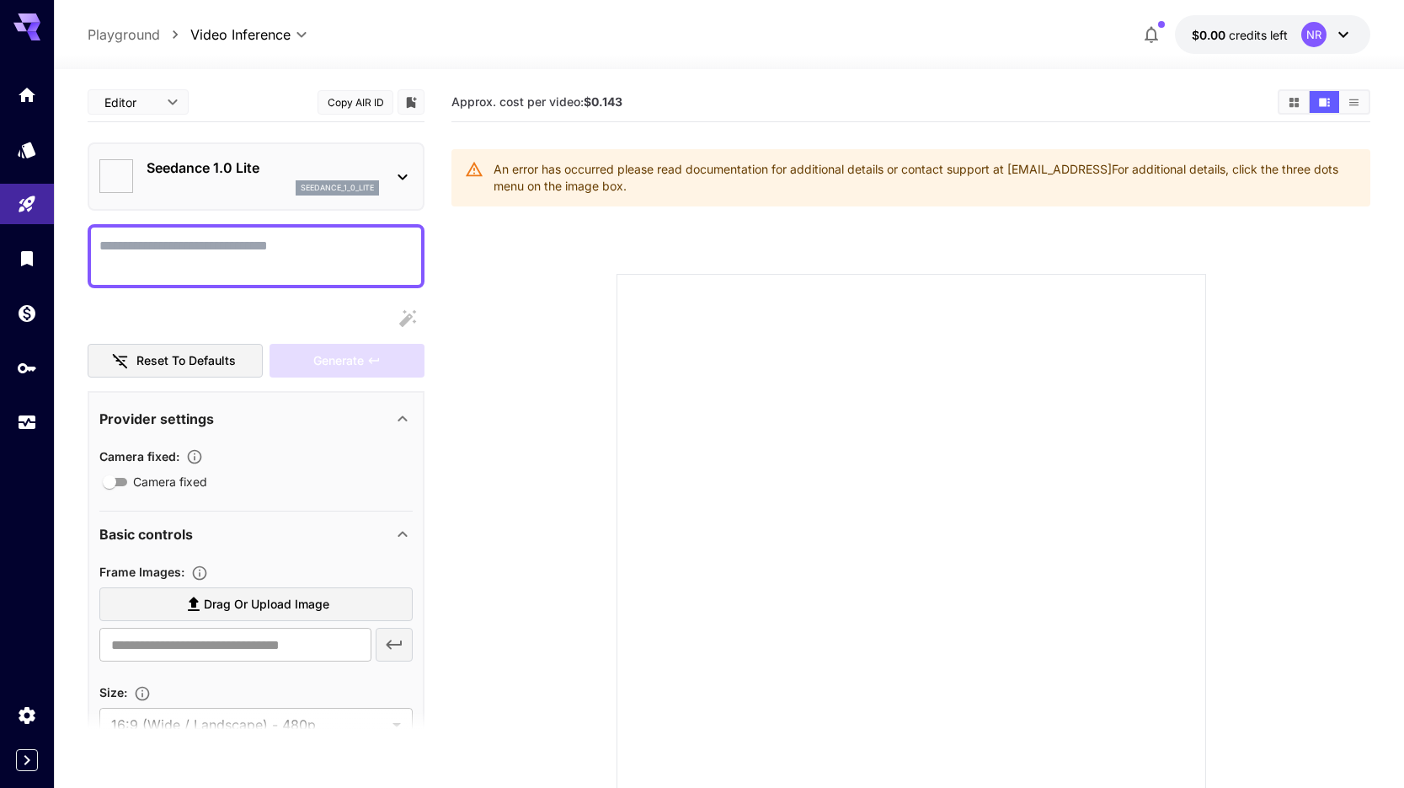
type input "*"
type input "**"
click at [170, 258] on textarea "Camera fixed" at bounding box center [255, 256] width 313 height 40
type textarea "********"
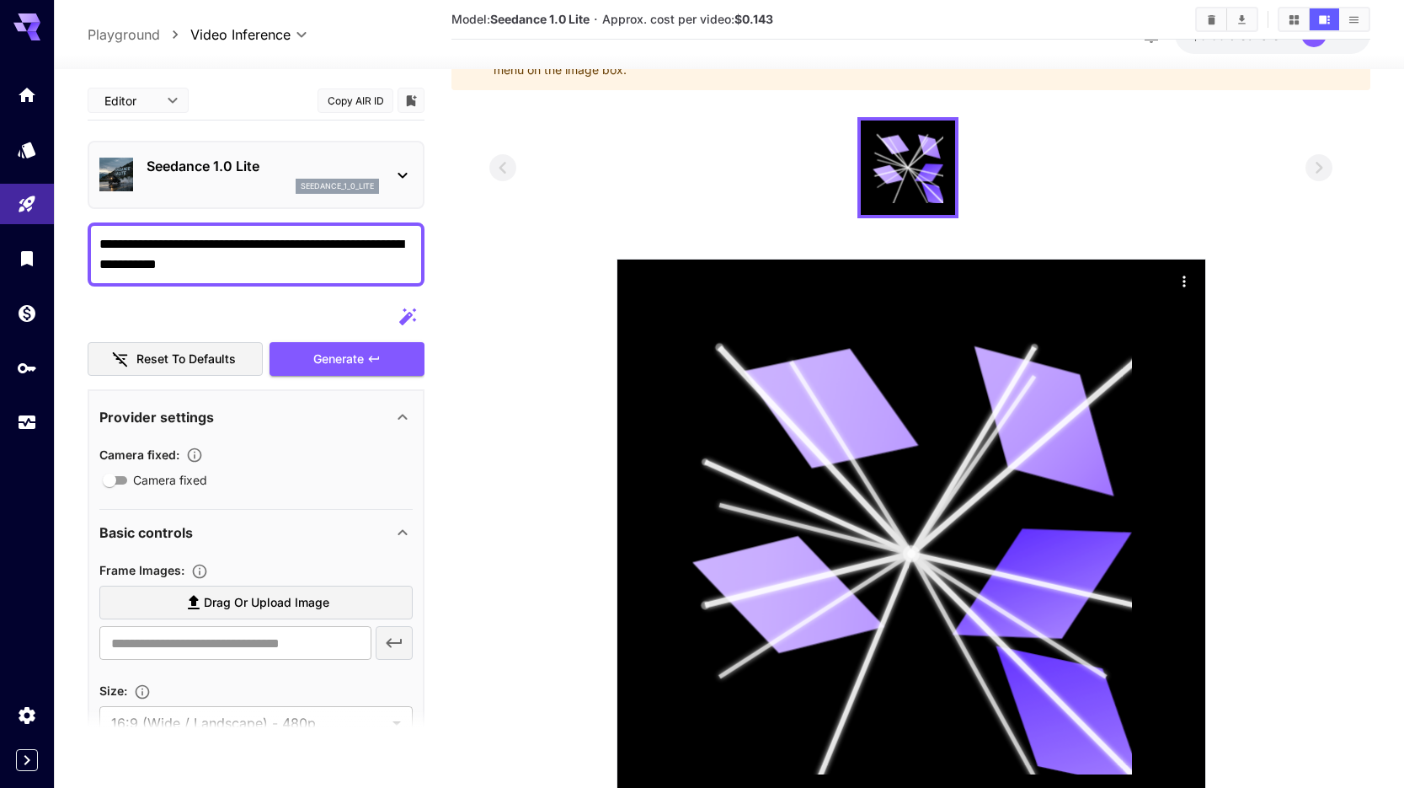
scroll to position [227, 0]
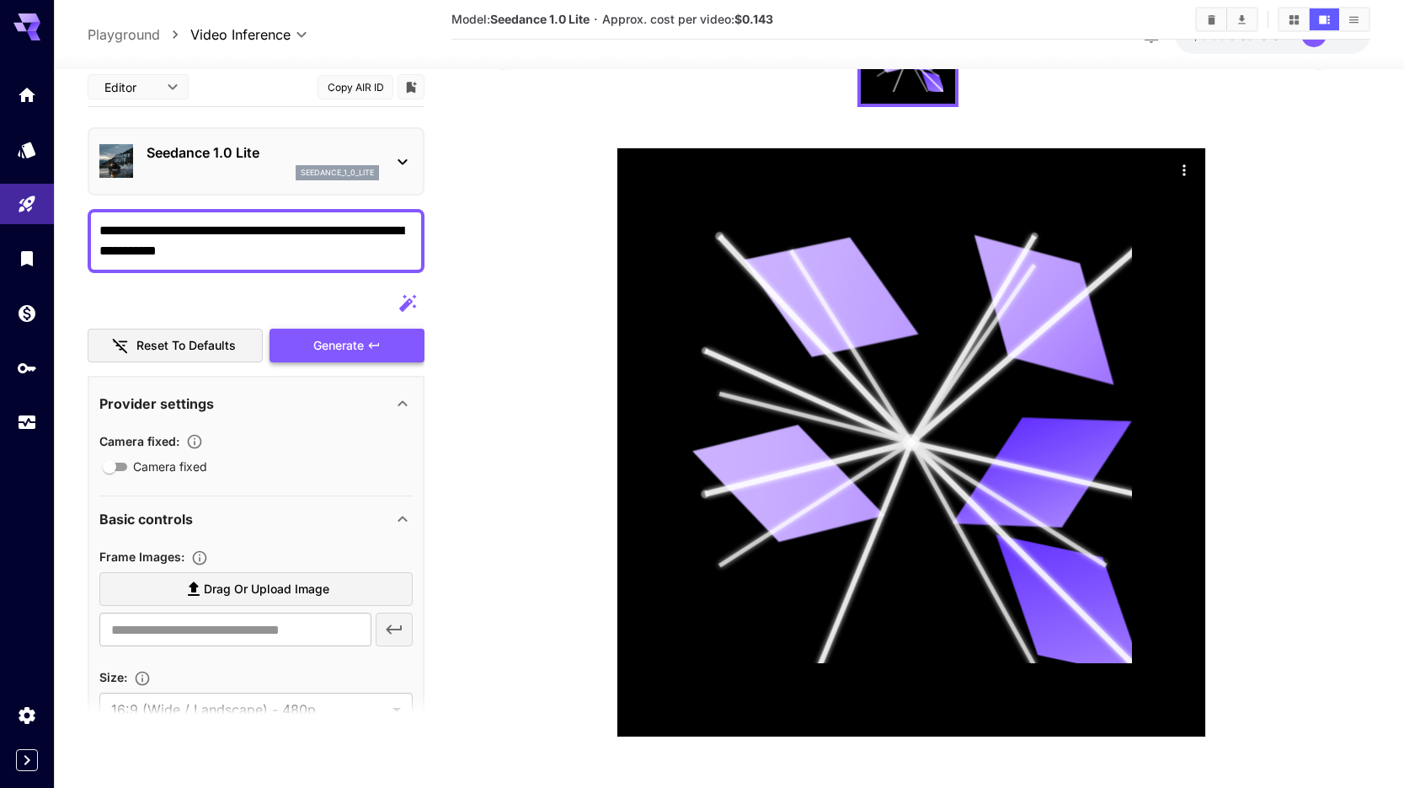
type textarea "**********"
click at [350, 343] on div "Generate" at bounding box center [347, 345] width 155 height 35
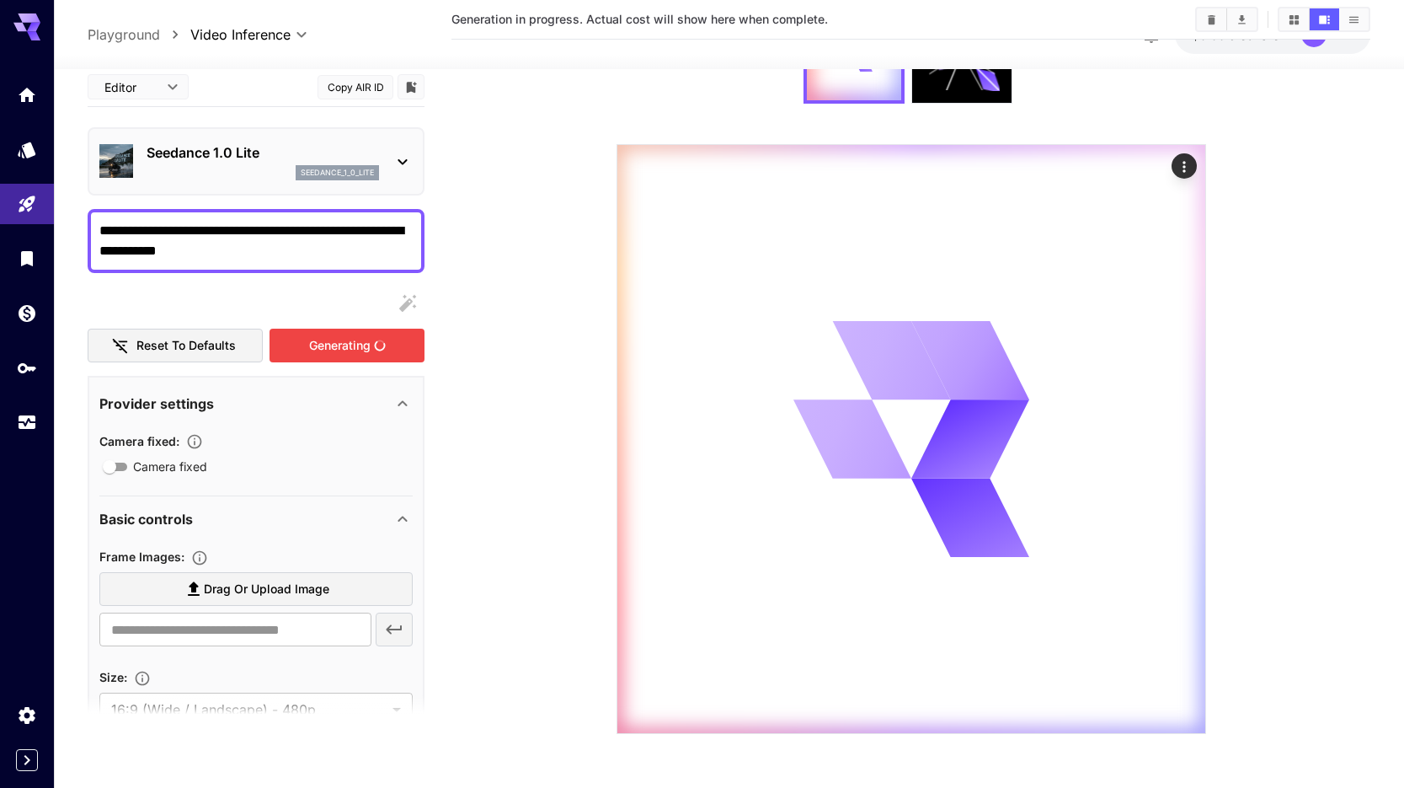
scroll to position [133, 0]
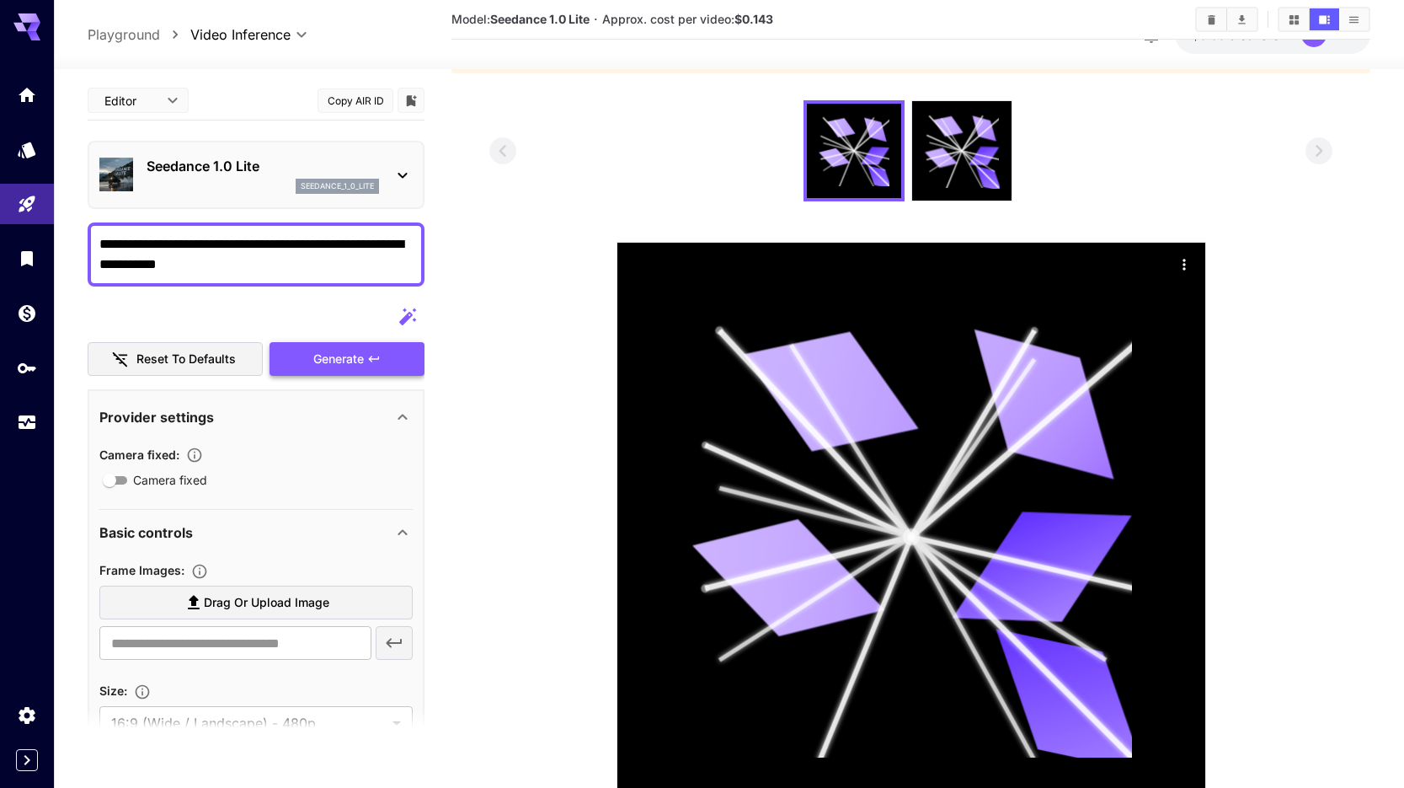
click at [350, 343] on div "Generate" at bounding box center [347, 359] width 155 height 35
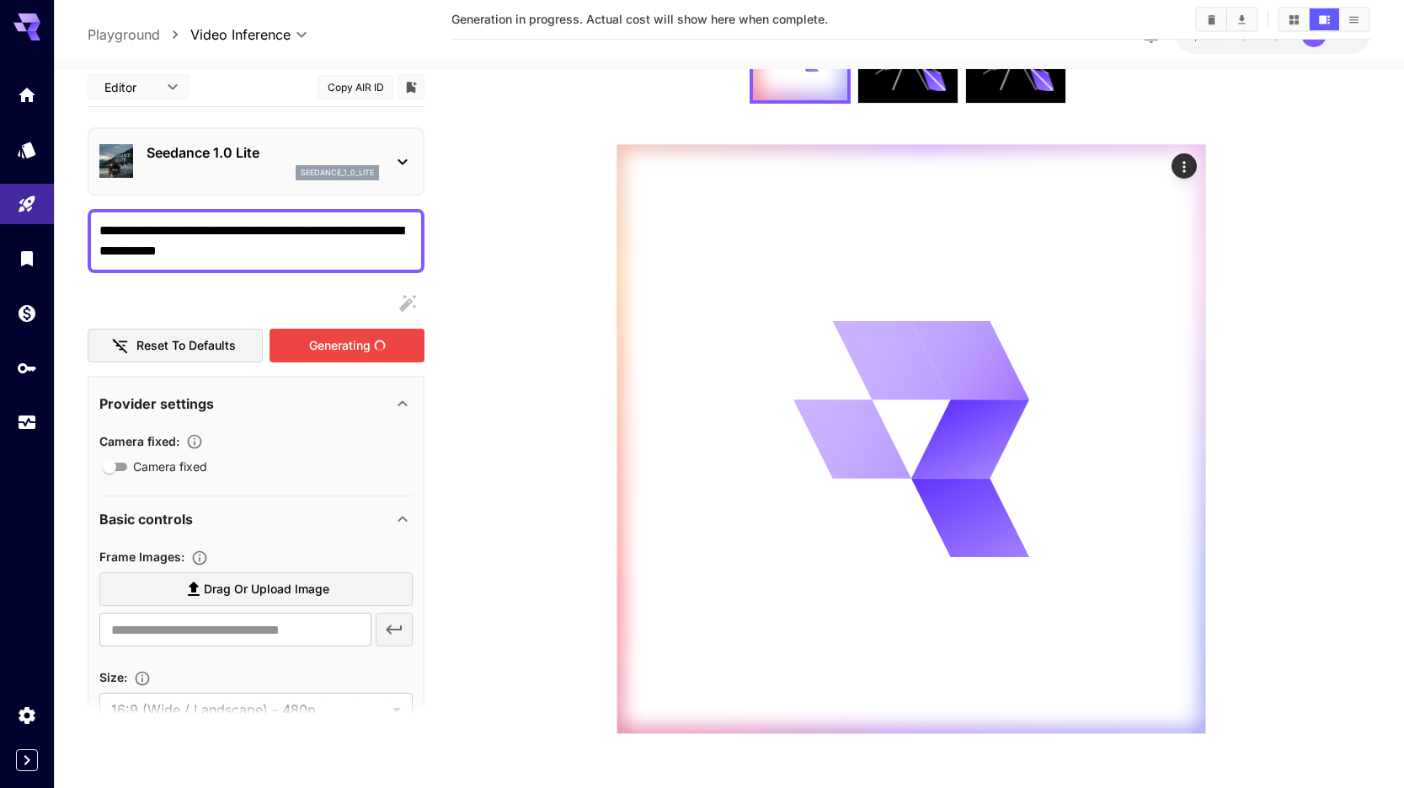
click at [350, 343] on div "Generating" at bounding box center [347, 345] width 155 height 35
click at [350, 343] on button "Generating" at bounding box center [347, 345] width 155 height 35
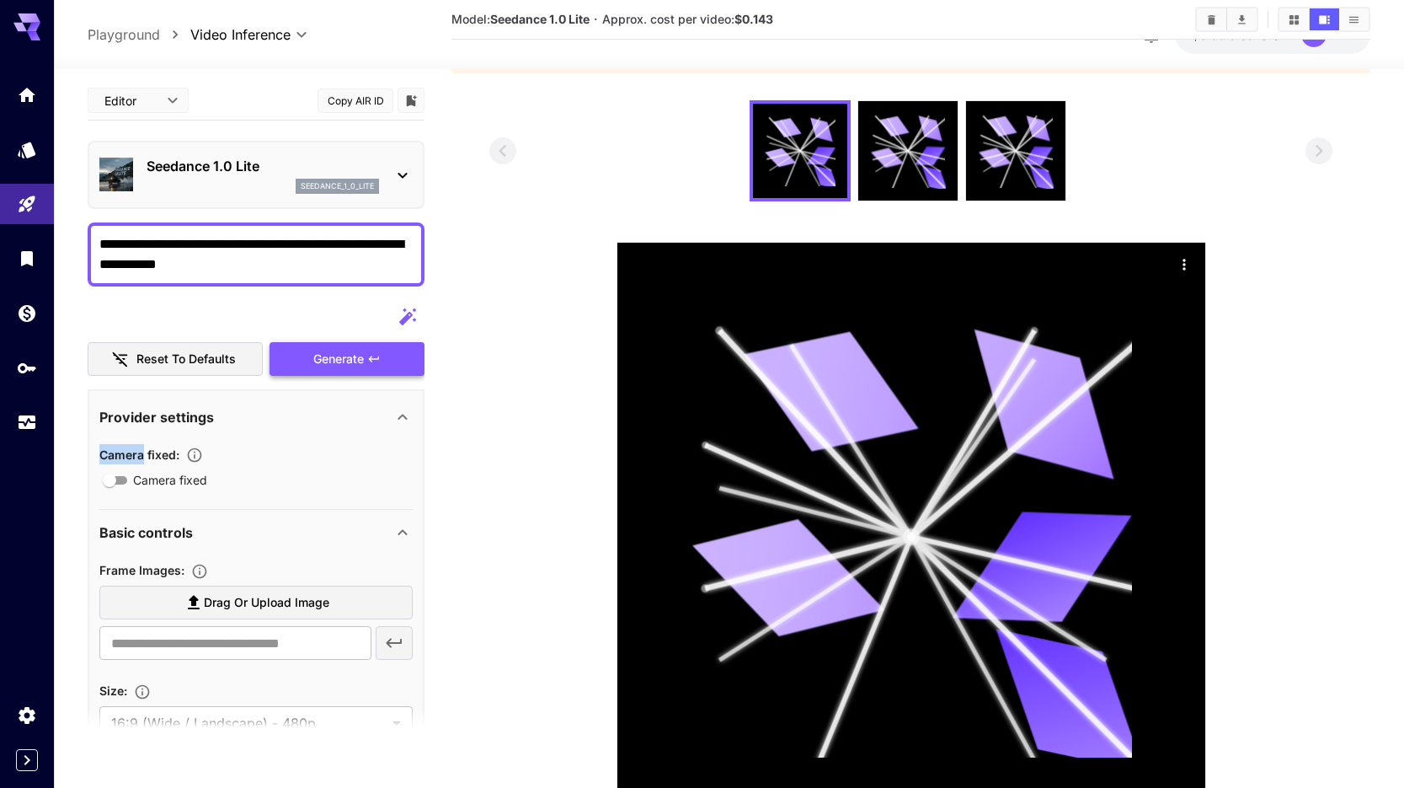
click at [350, 343] on div "Generate" at bounding box center [347, 359] width 155 height 35
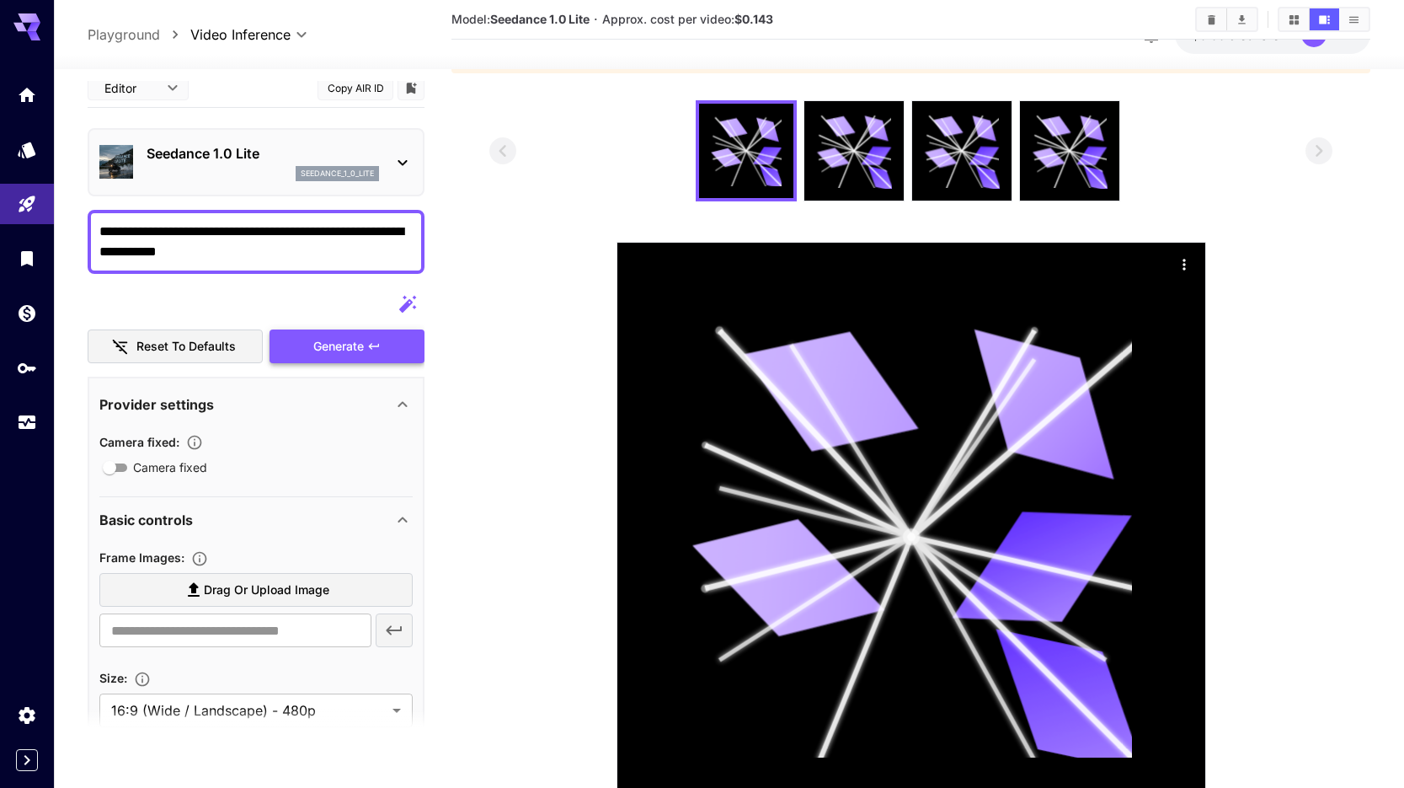
scroll to position [0, 0]
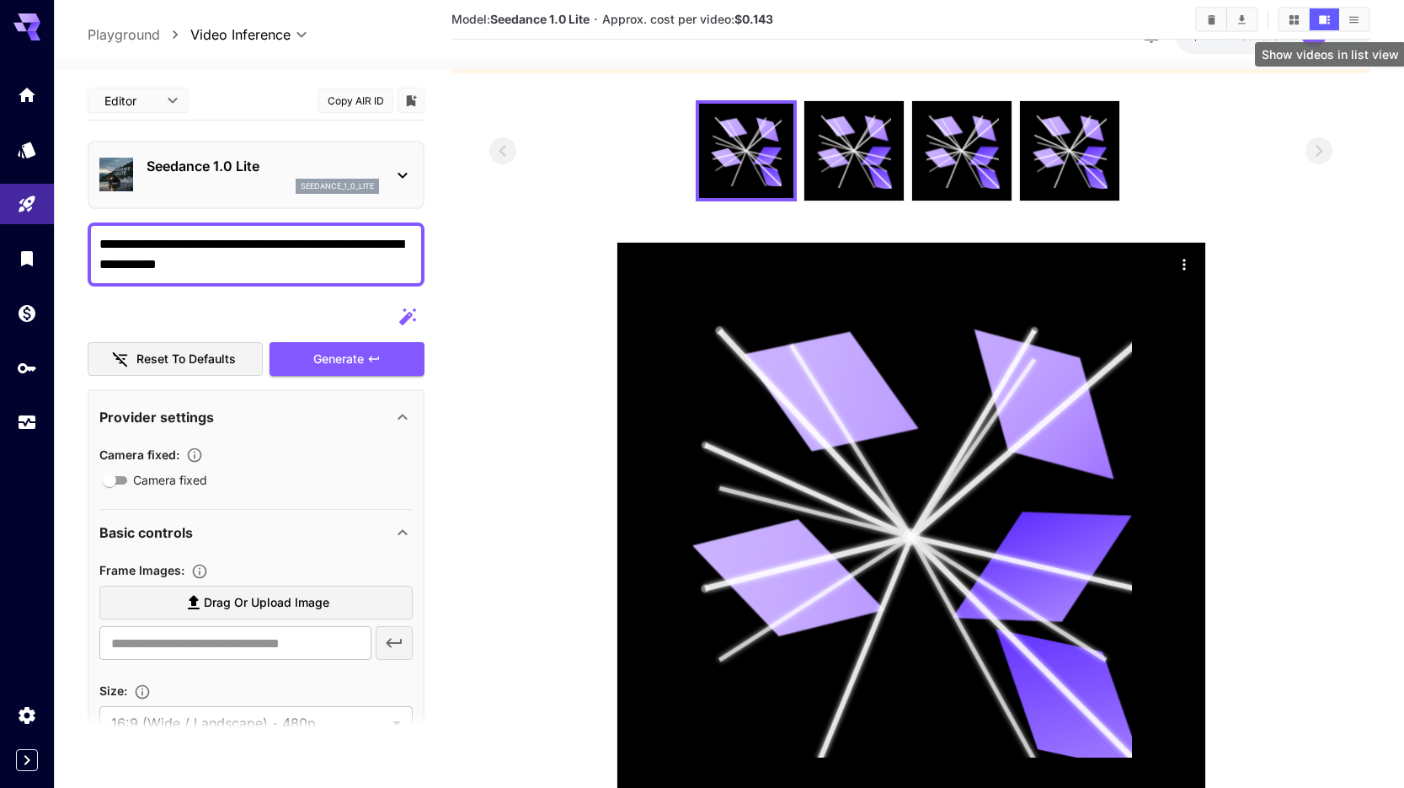
click at [1348, 16] on icon "Show videos in list view" at bounding box center [1354, 19] width 13 height 13
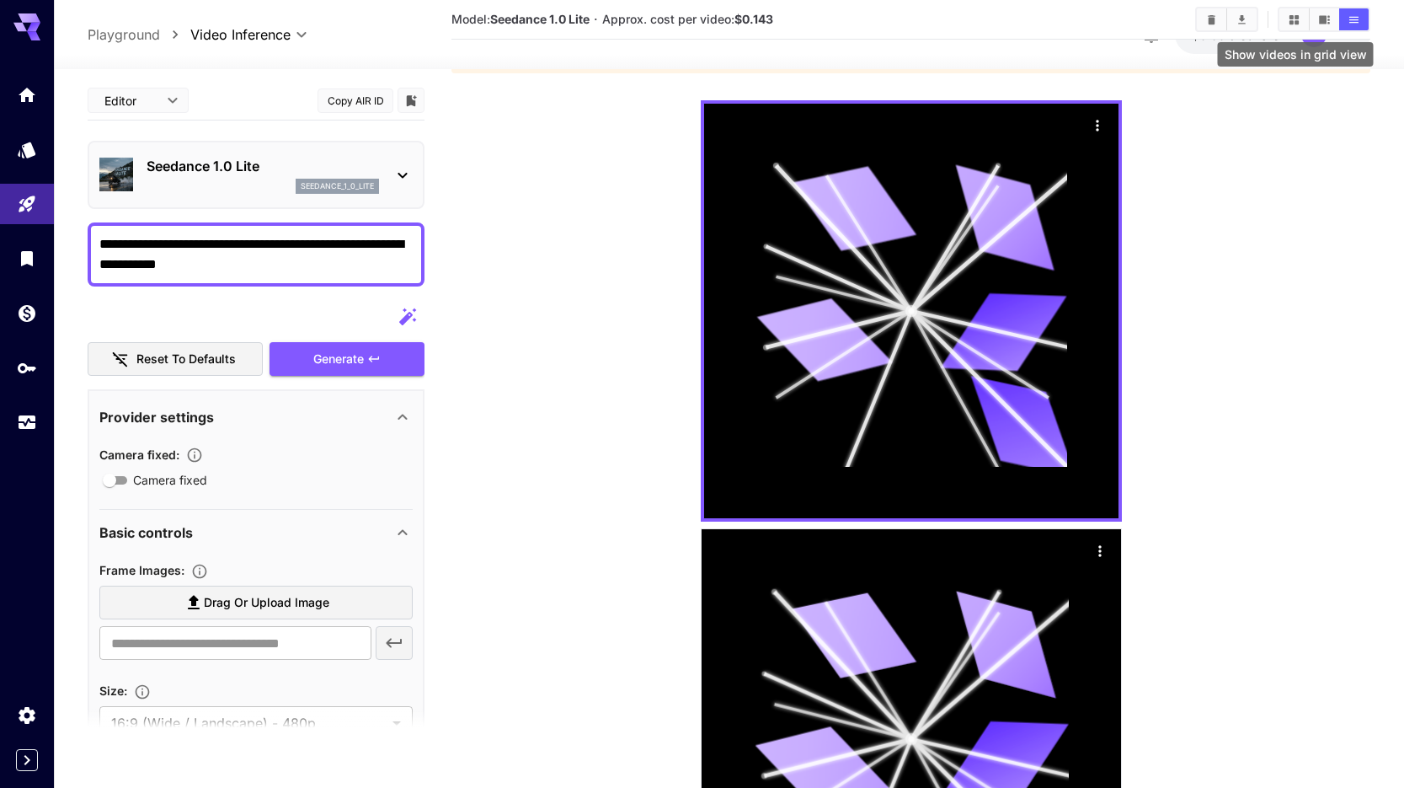
click at [1300, 15] on button "Show videos in grid view" at bounding box center [1293, 19] width 29 height 22
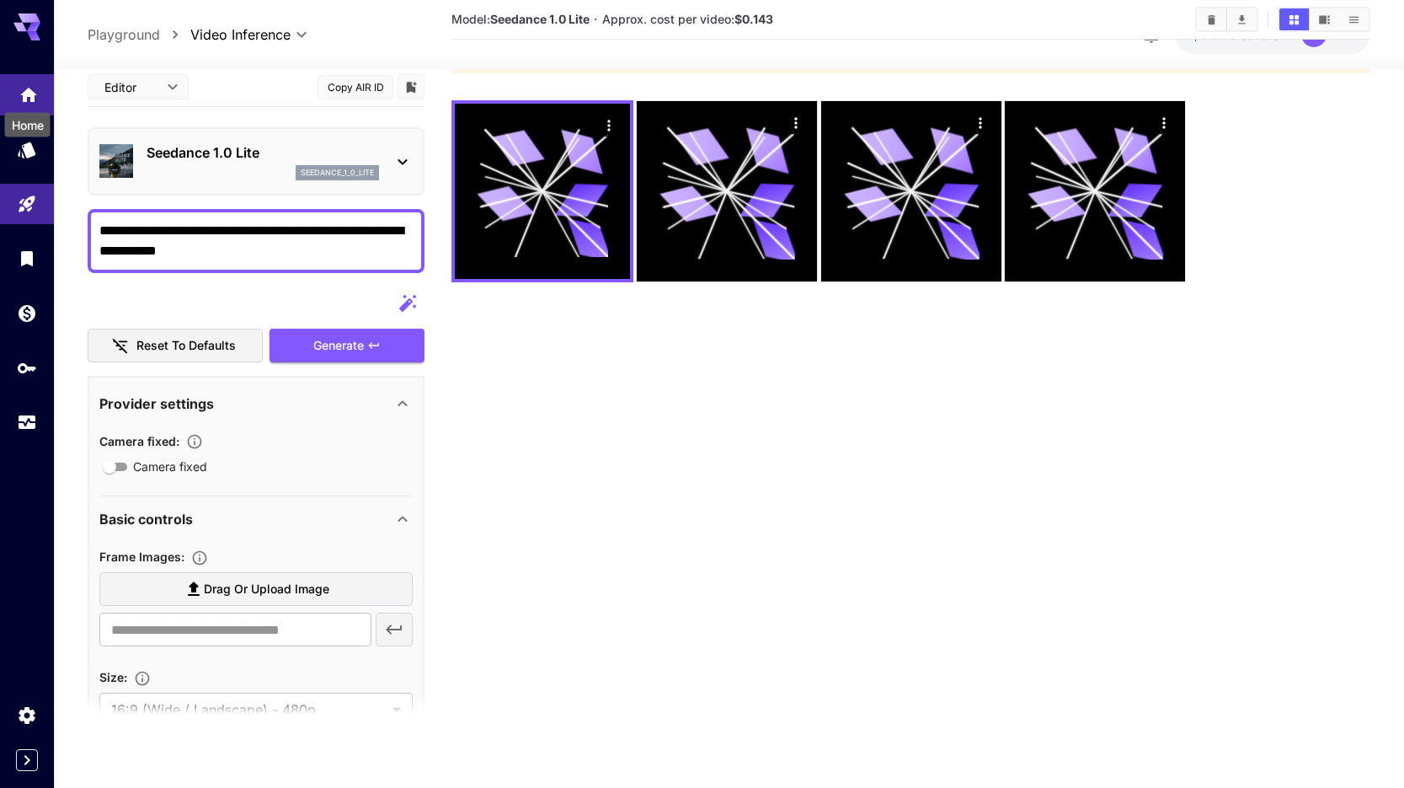
click at [19, 94] on icon "Home" at bounding box center [29, 92] width 20 height 20
